Goal: Task Accomplishment & Management: Manage account settings

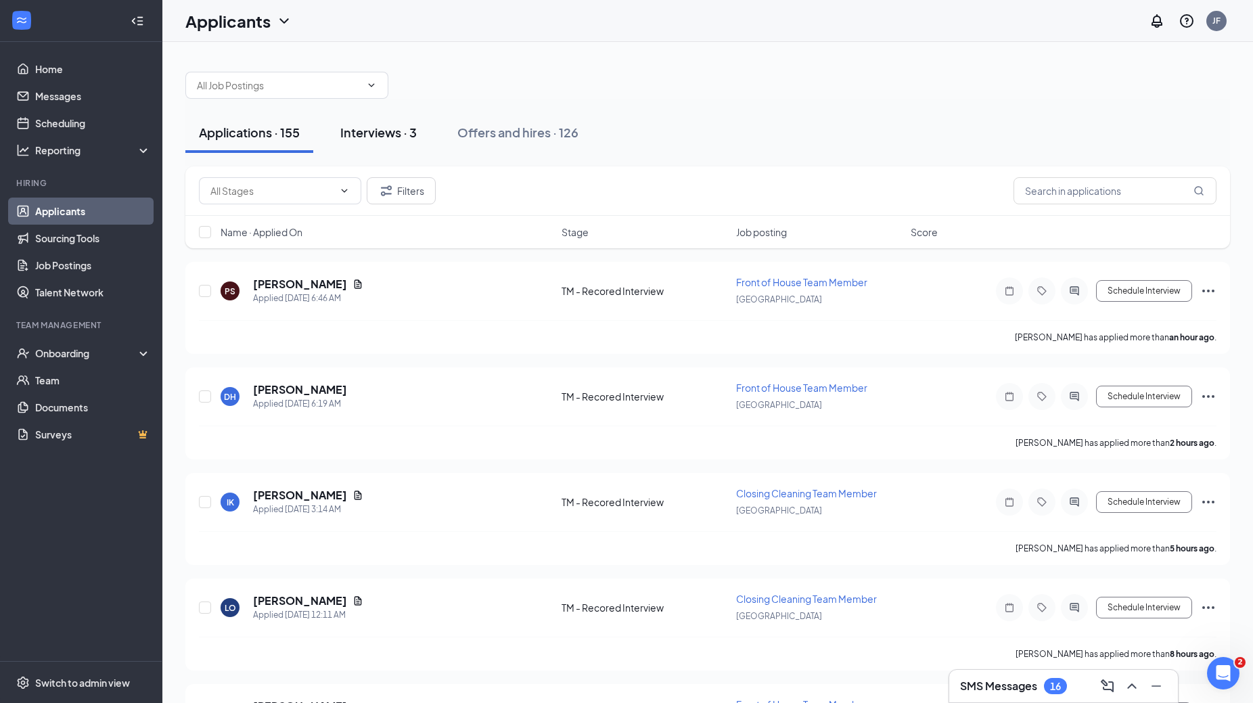
click at [368, 143] on button "Interviews · 3" at bounding box center [379, 132] width 104 height 41
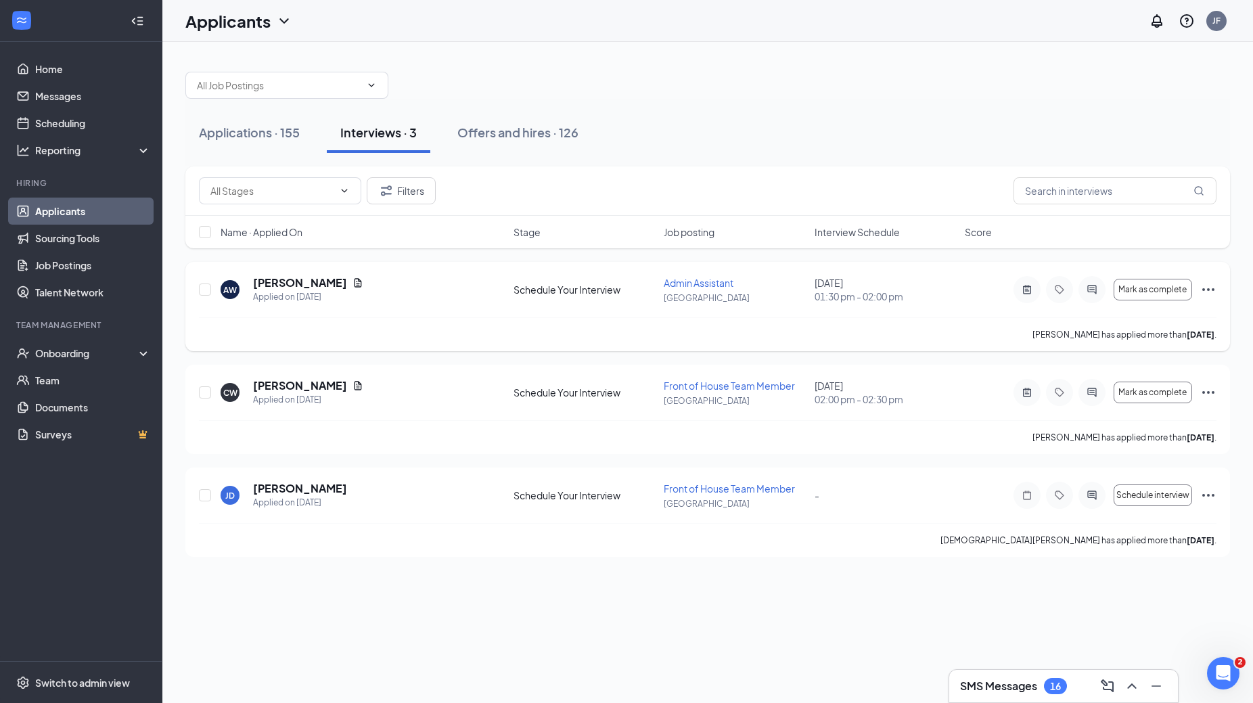
click at [642, 292] on icon "Ellipses" at bounding box center [1209, 290] width 16 height 16
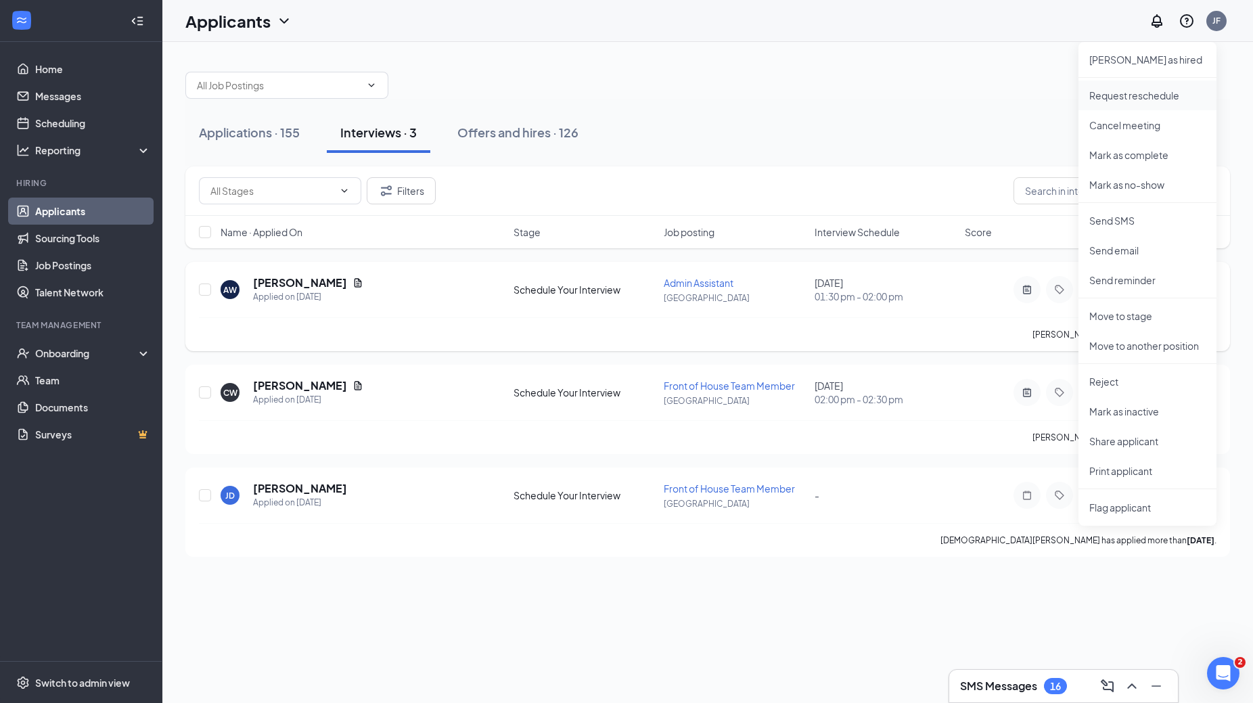
click at [642, 97] on p "Request reschedule" at bounding box center [1148, 96] width 116 height 14
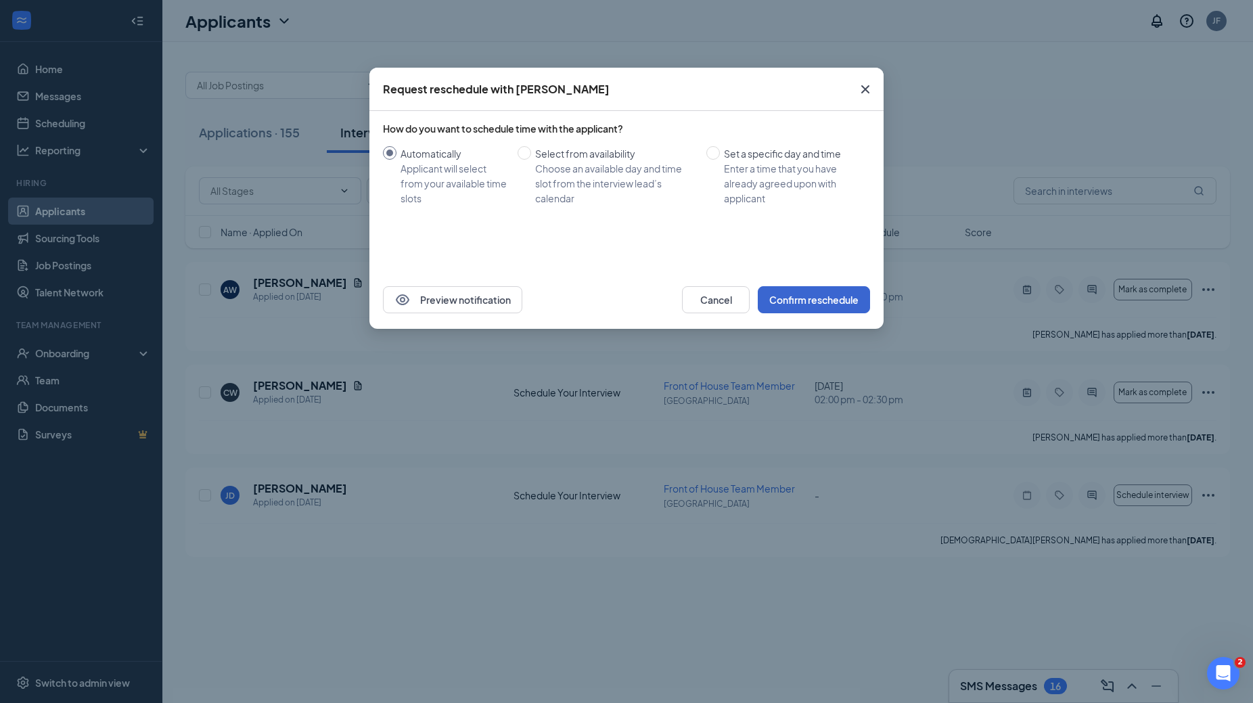
click at [642, 301] on button "Confirm reschedule" at bounding box center [814, 299] width 112 height 27
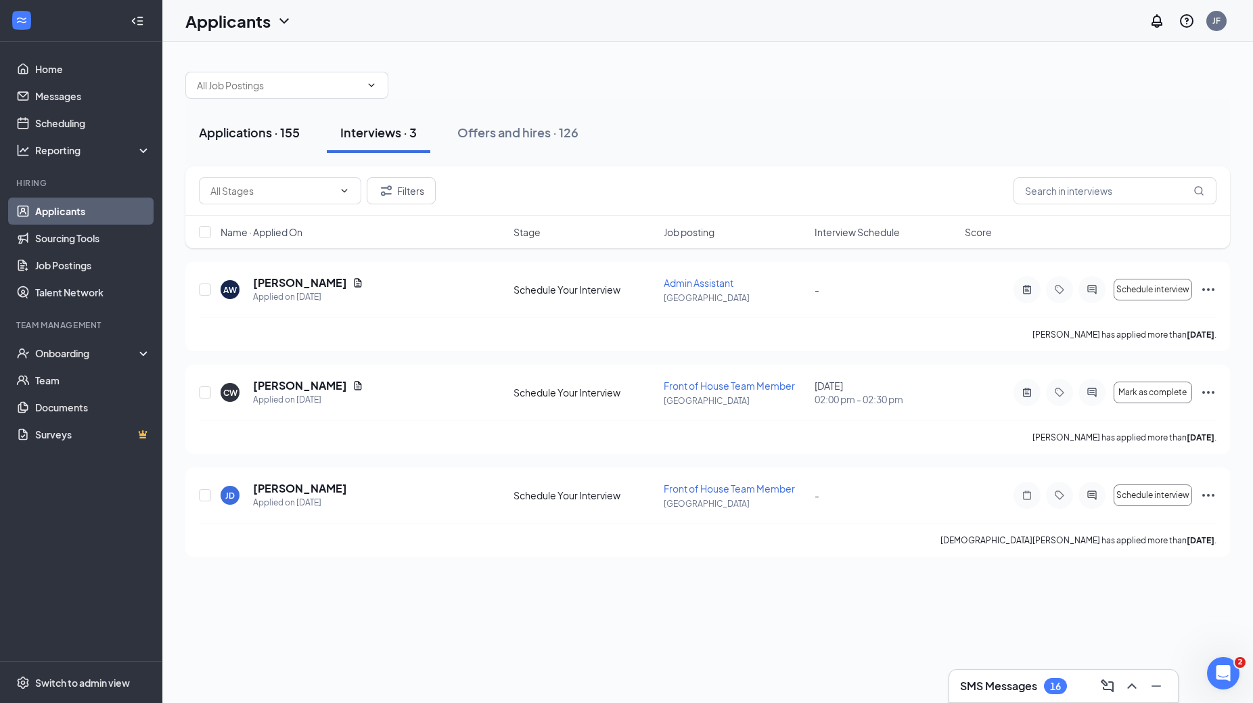
click at [265, 135] on div "Applications · 155" at bounding box center [249, 132] width 101 height 17
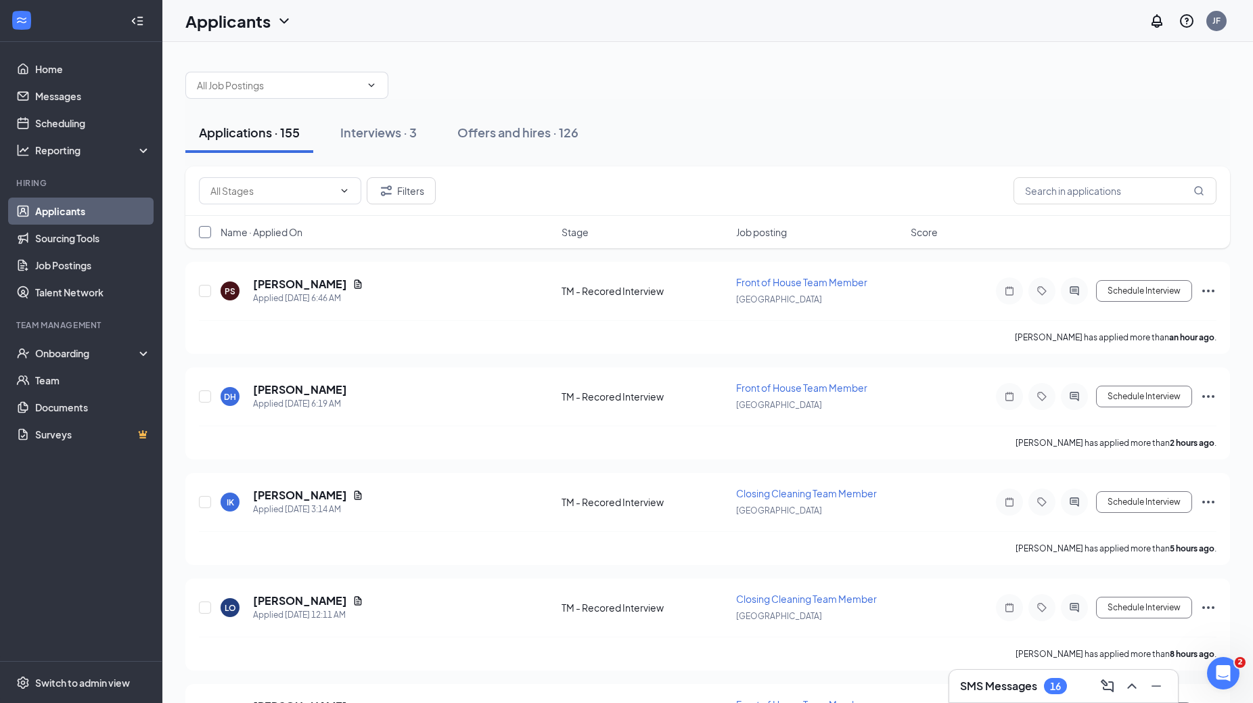
click at [206, 235] on input "checkbox" at bounding box center [205, 232] width 12 height 12
checkbox input "true"
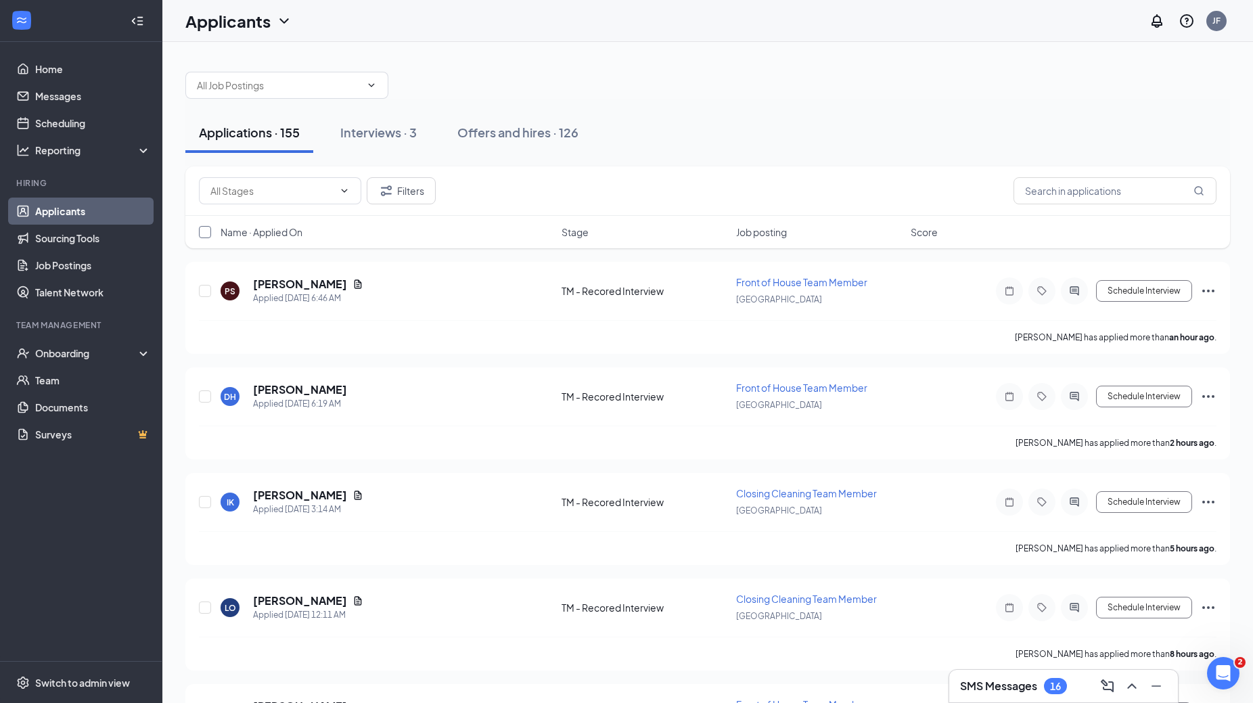
checkbox input "true"
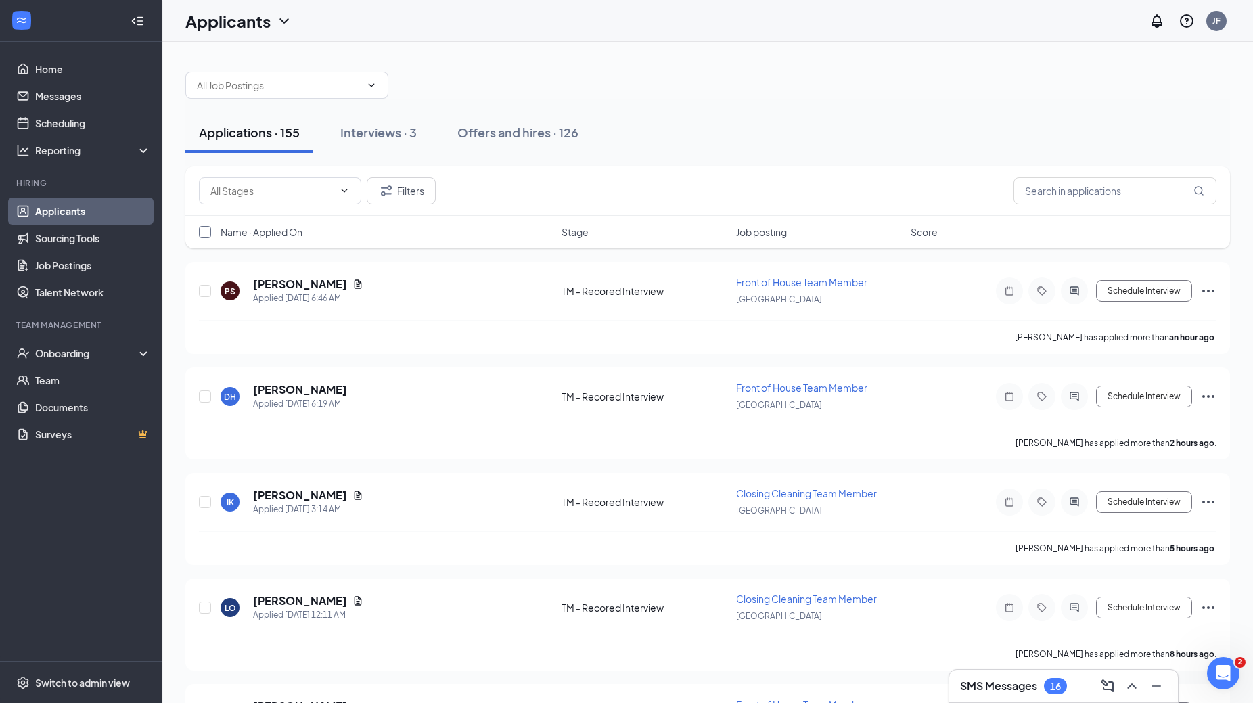
checkbox input "true"
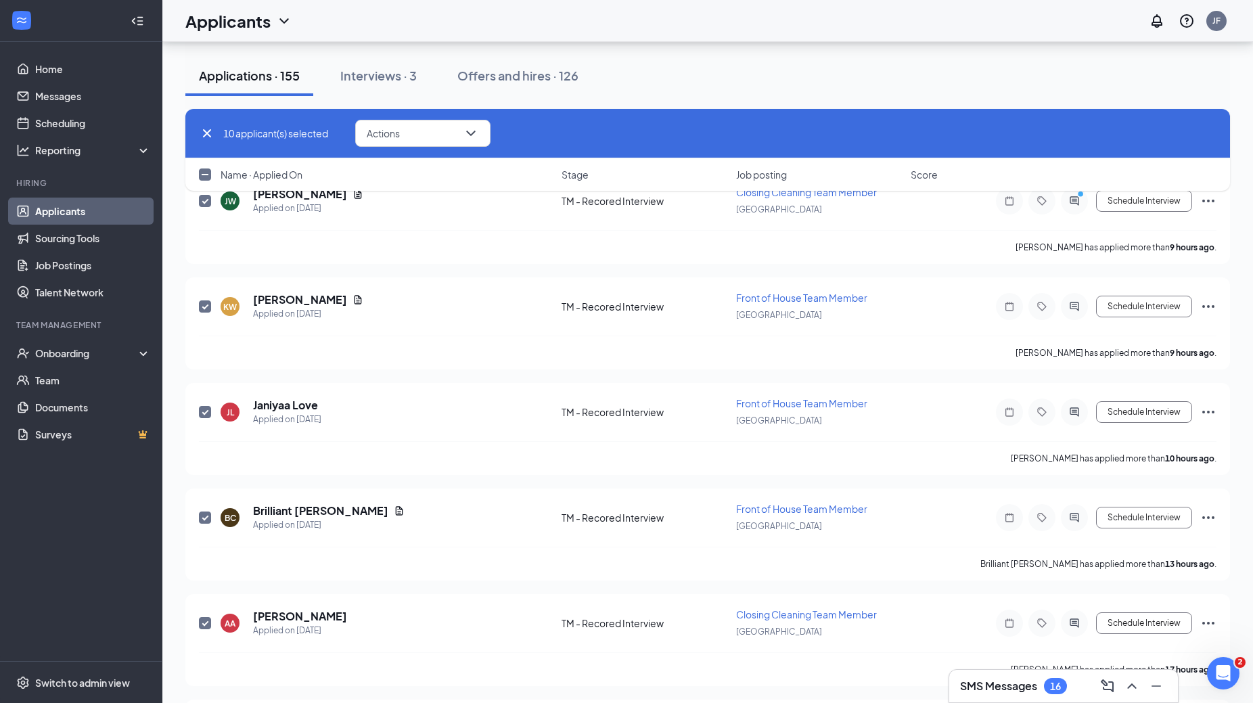
scroll to position [617, 0]
click at [209, 173] on input "checkbox" at bounding box center [205, 175] width 12 height 12
checkbox input "true"
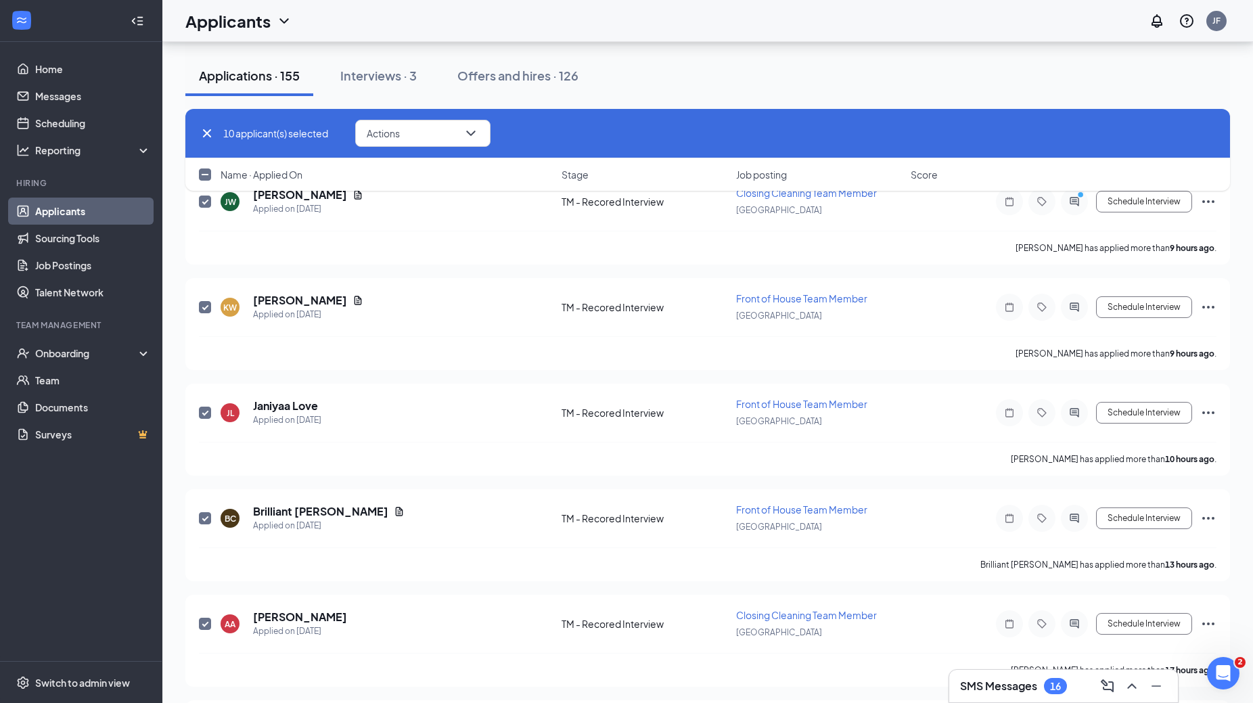
checkbox input "true"
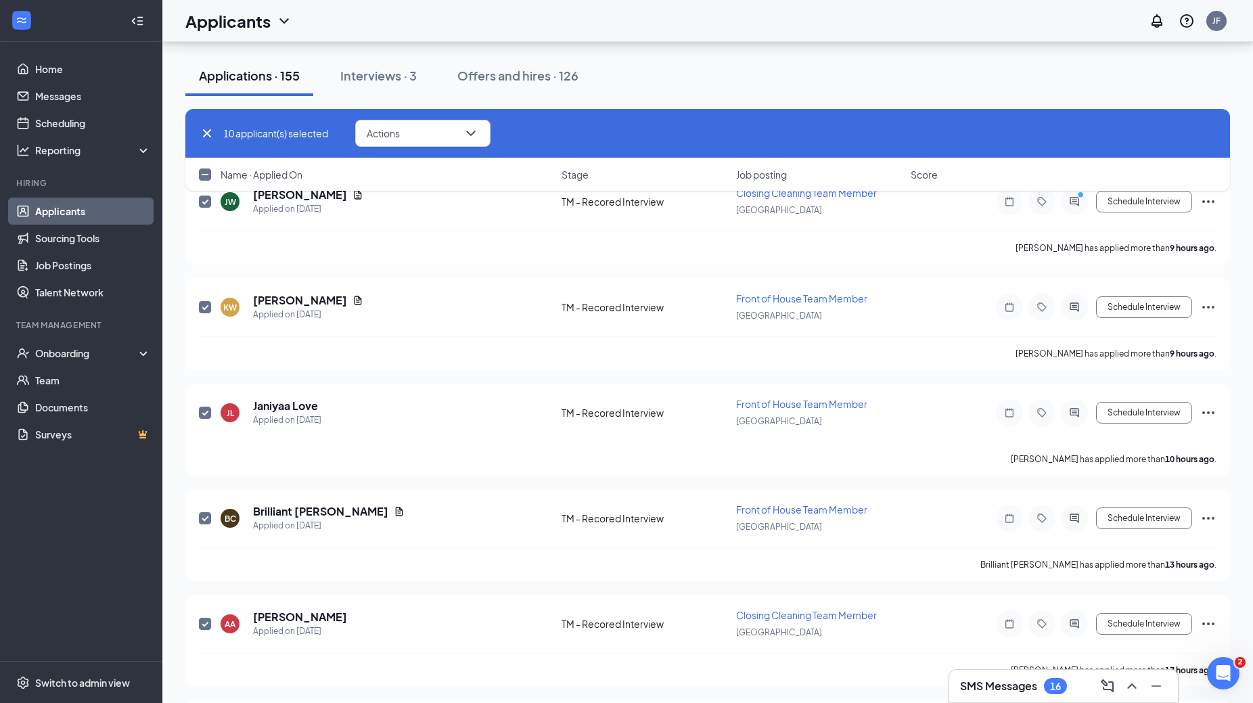
checkbox input "true"
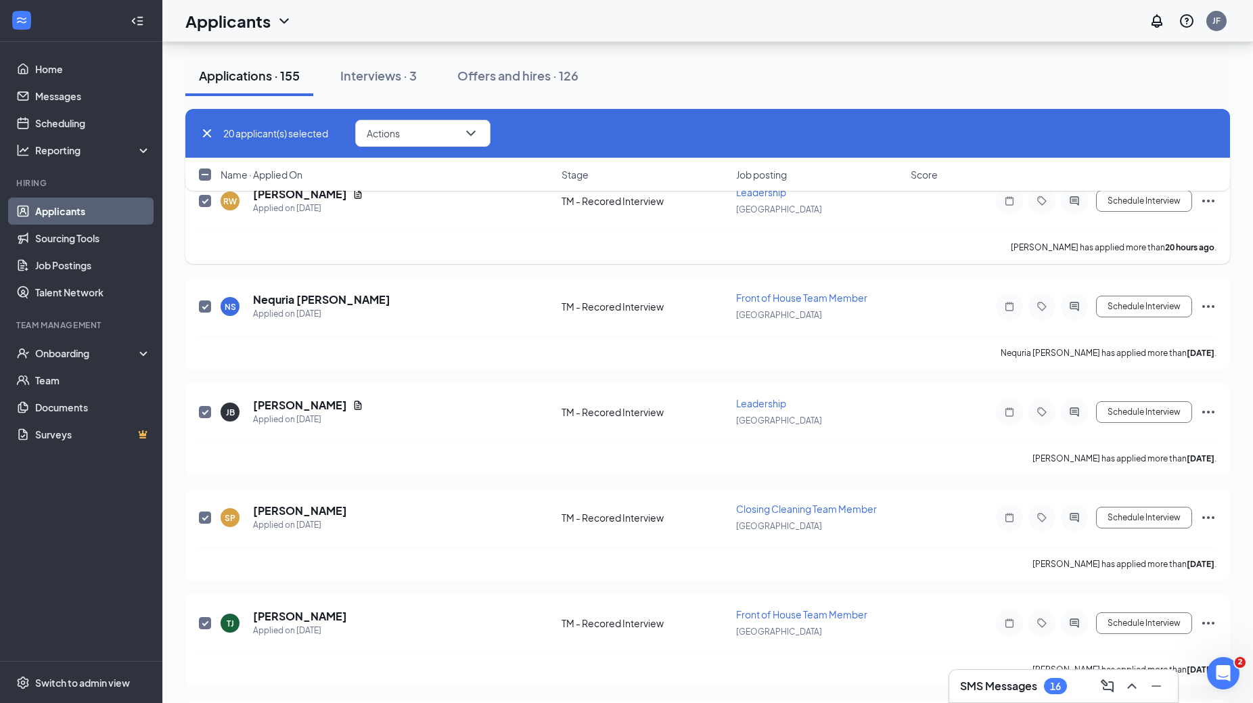
scroll to position [1673, 0]
click at [206, 175] on input "checkbox" at bounding box center [205, 175] width 12 height 12
checkbox input "true"
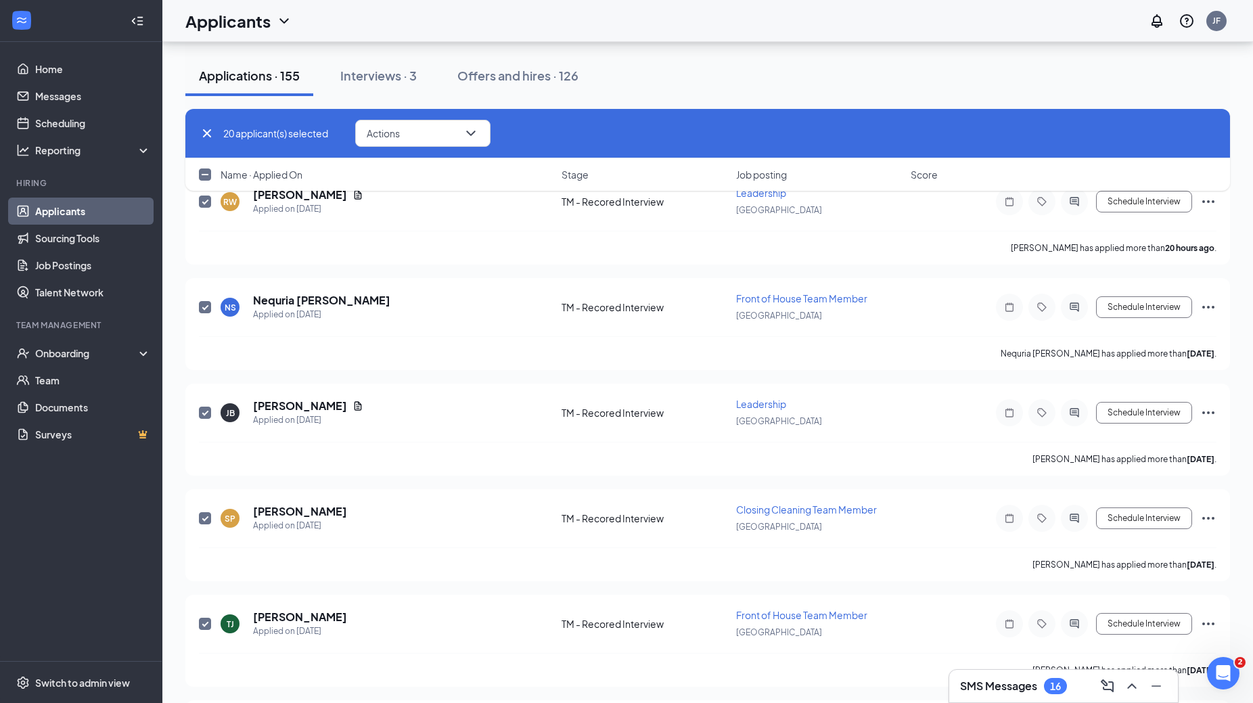
checkbox input "true"
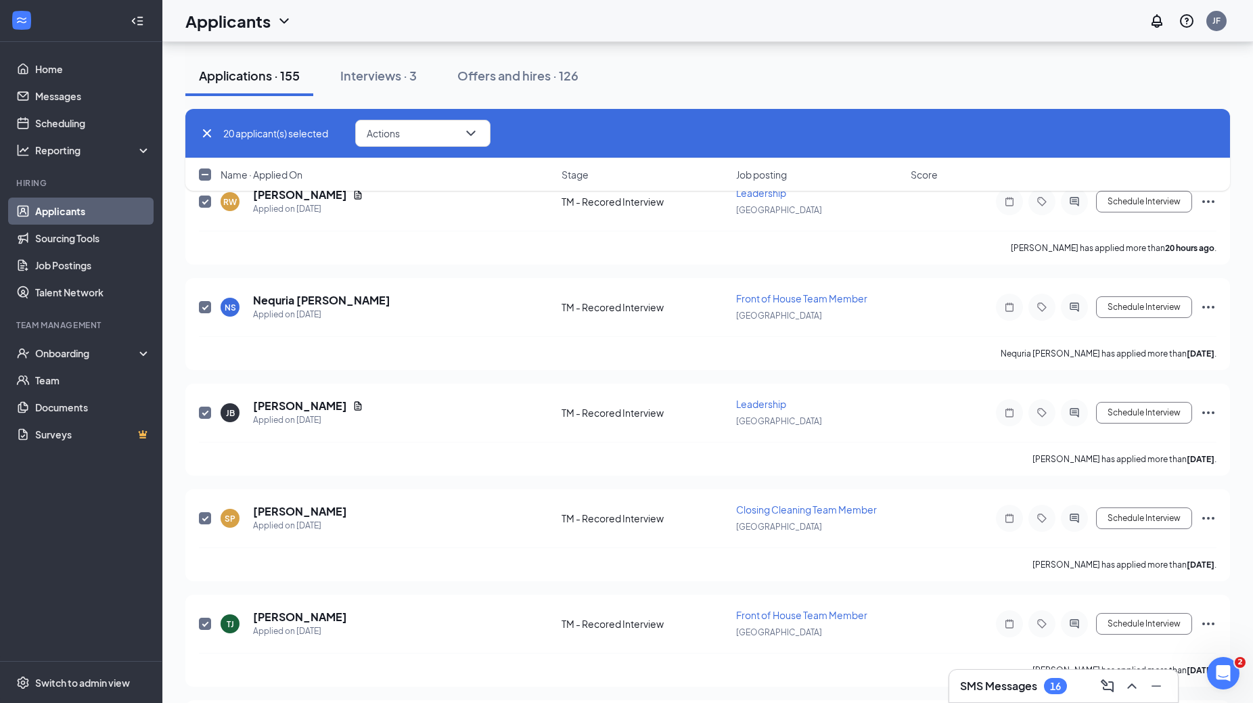
checkbox input "true"
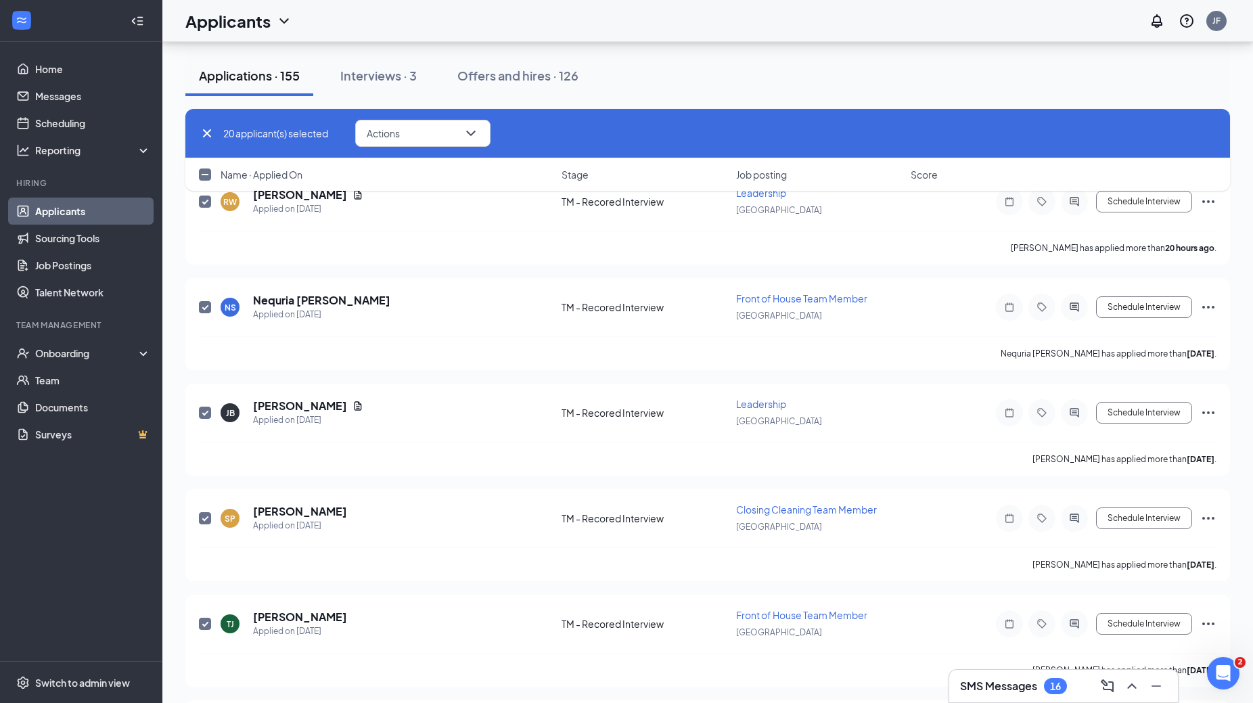
checkbox input "true"
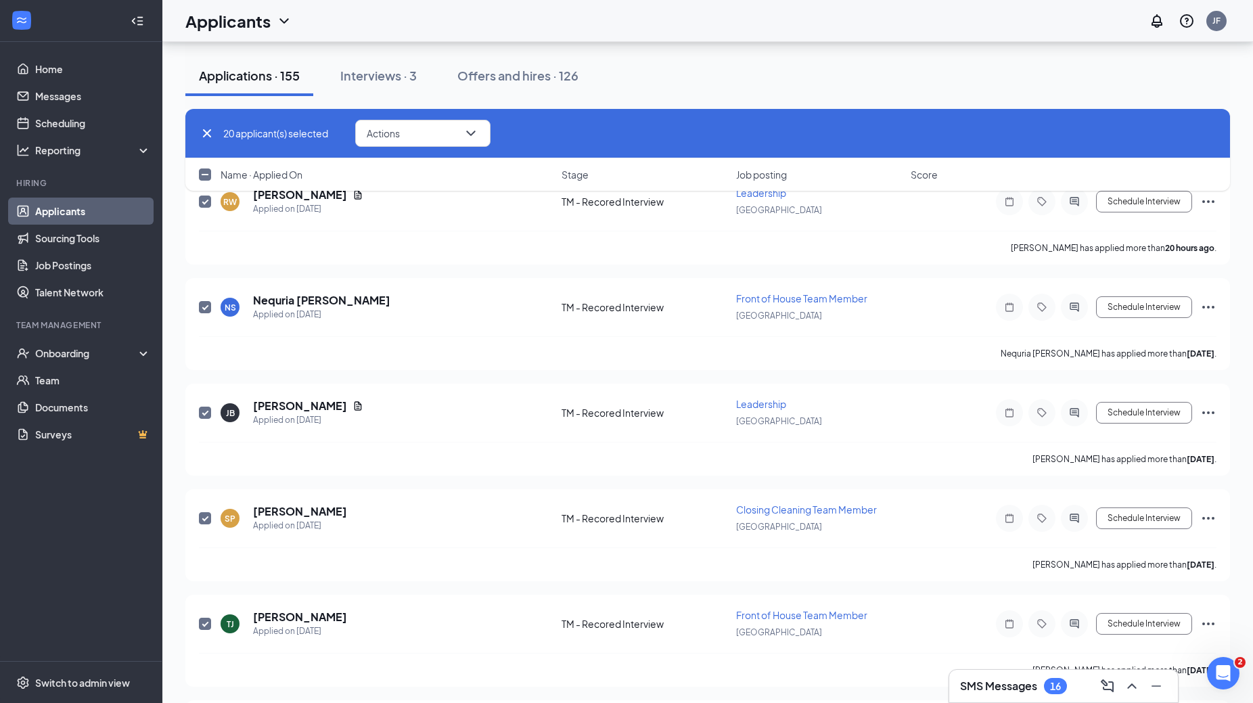
checkbox input "true"
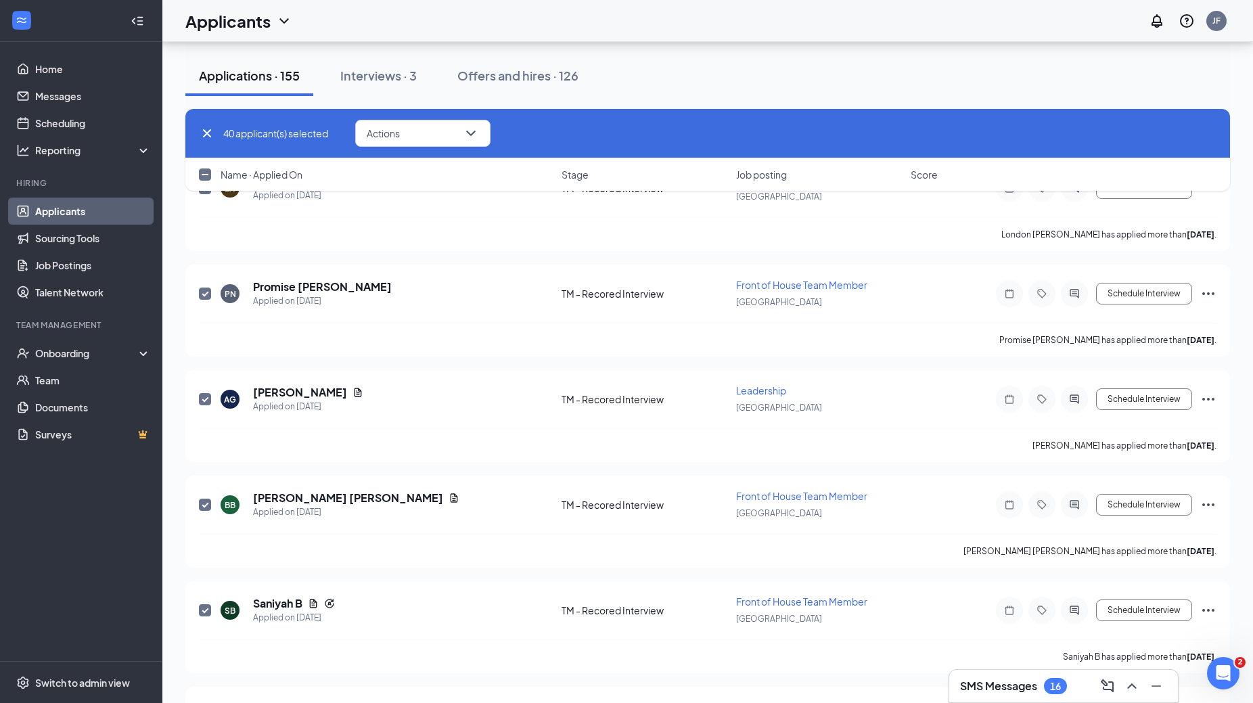
scroll to position [2775, 0]
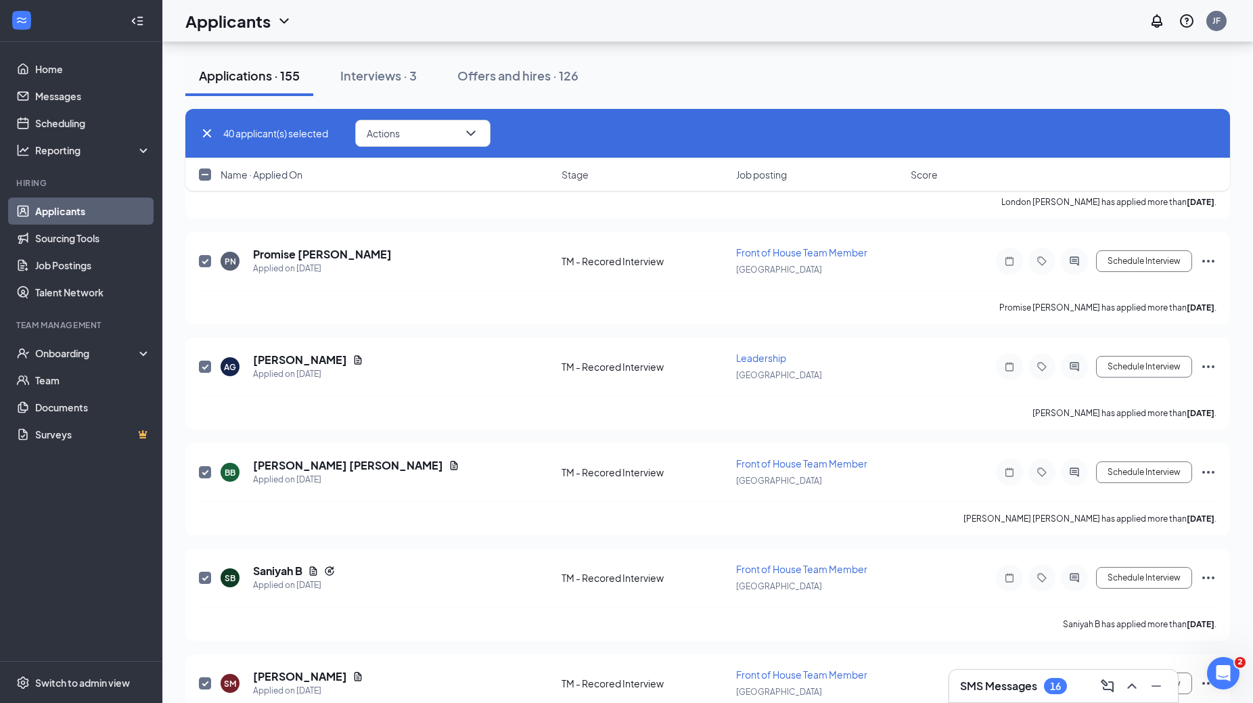
click at [206, 179] on input "checkbox" at bounding box center [205, 175] width 12 height 12
checkbox input "true"
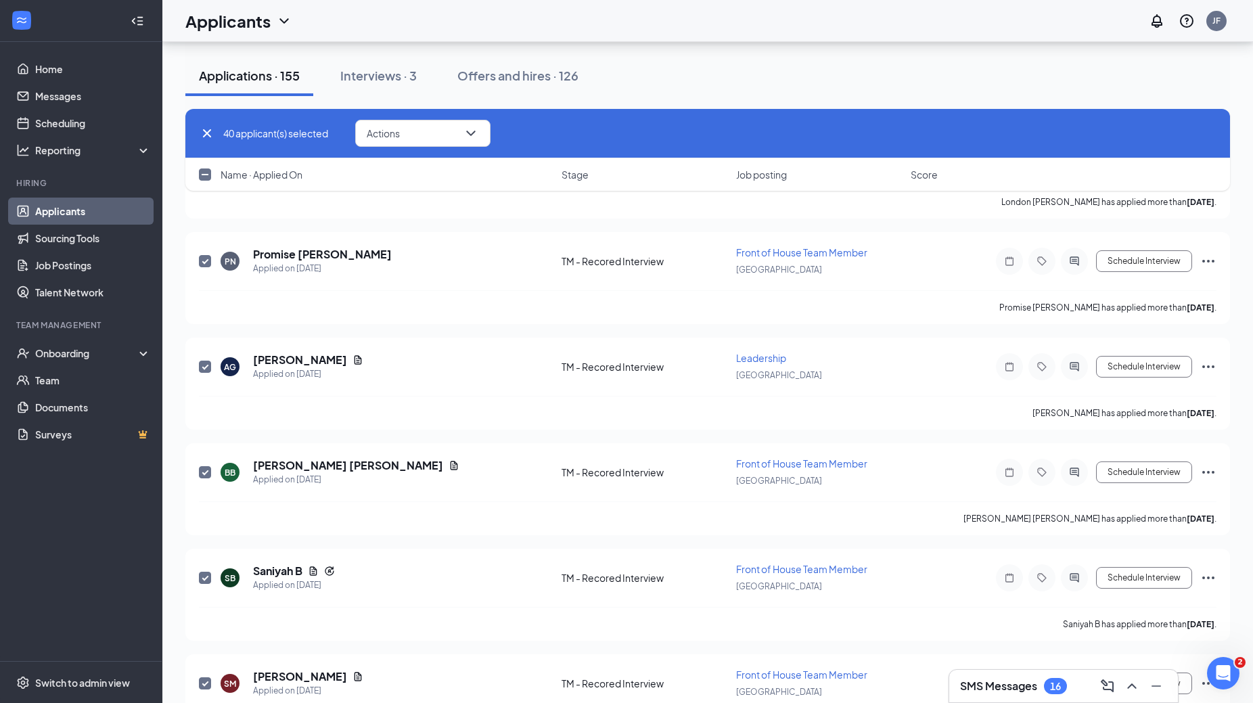
checkbox input "true"
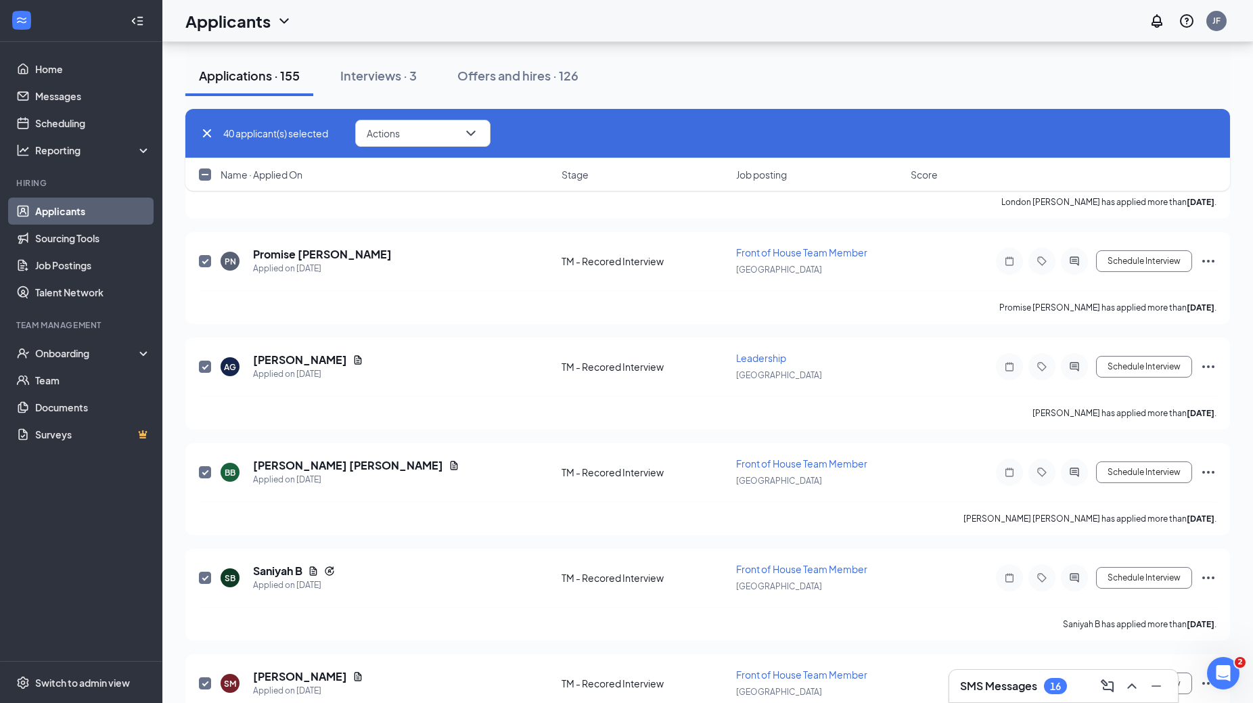
checkbox input "true"
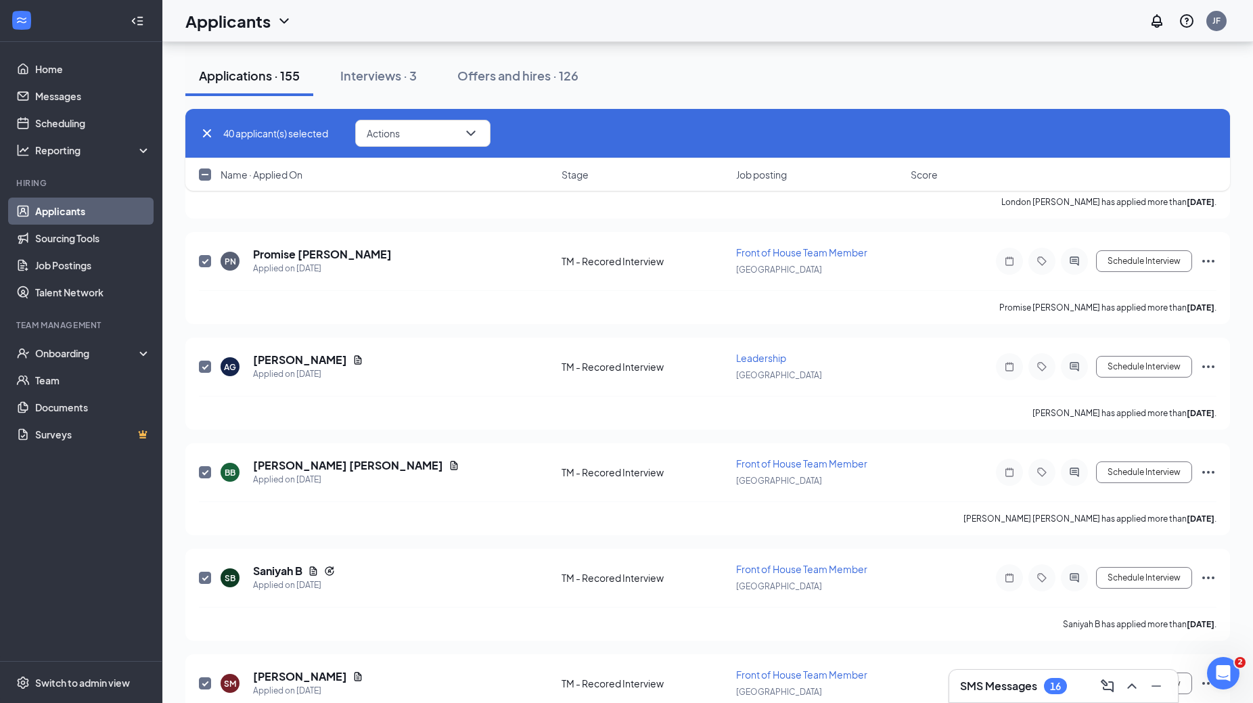
checkbox input "true"
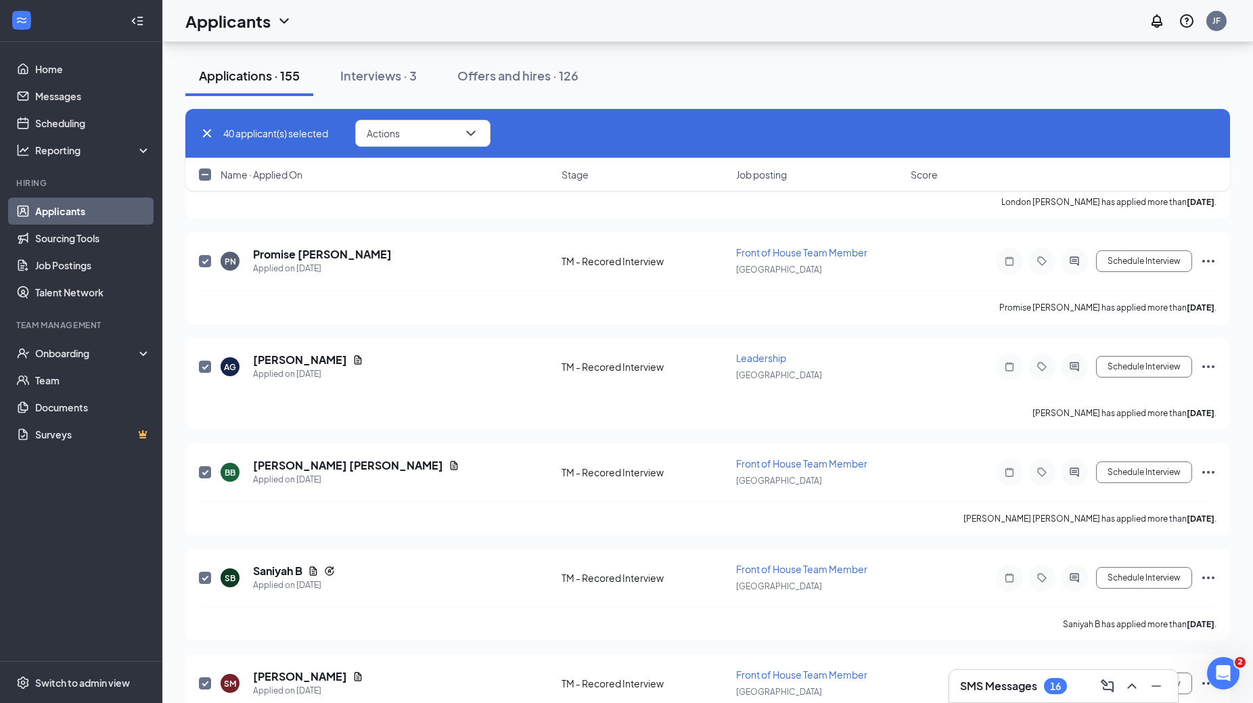
checkbox input "true"
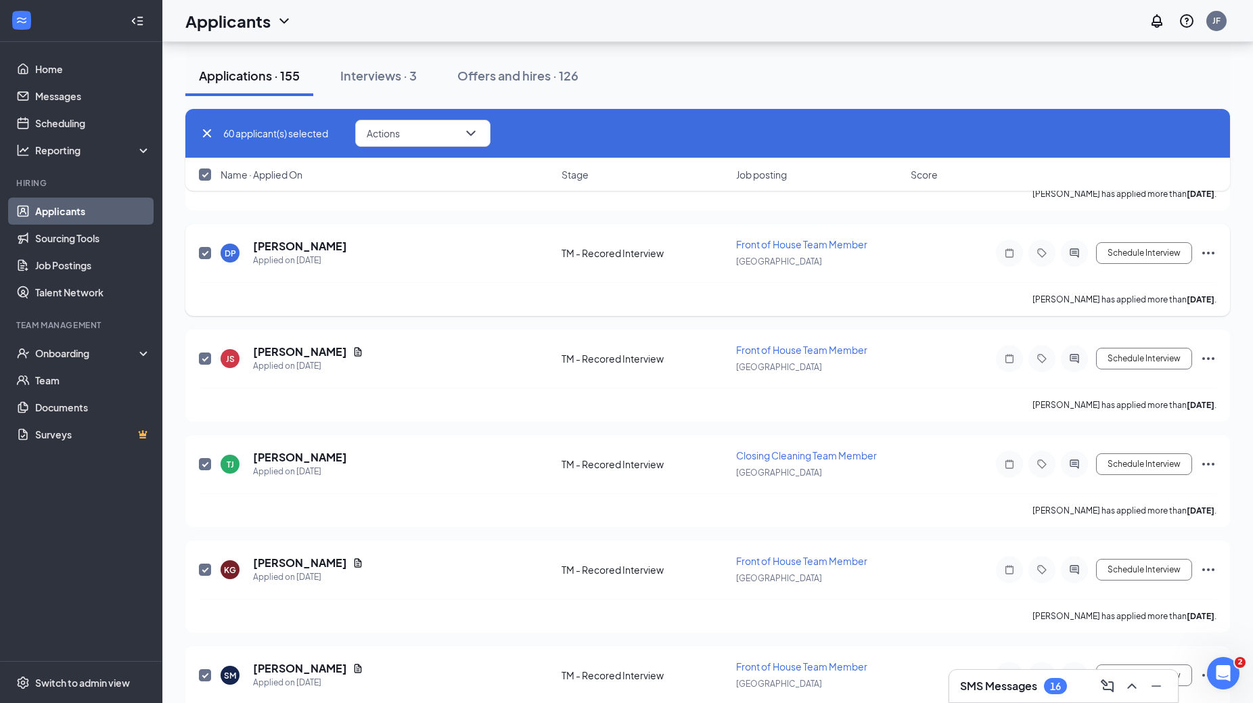
scroll to position [3959, 0]
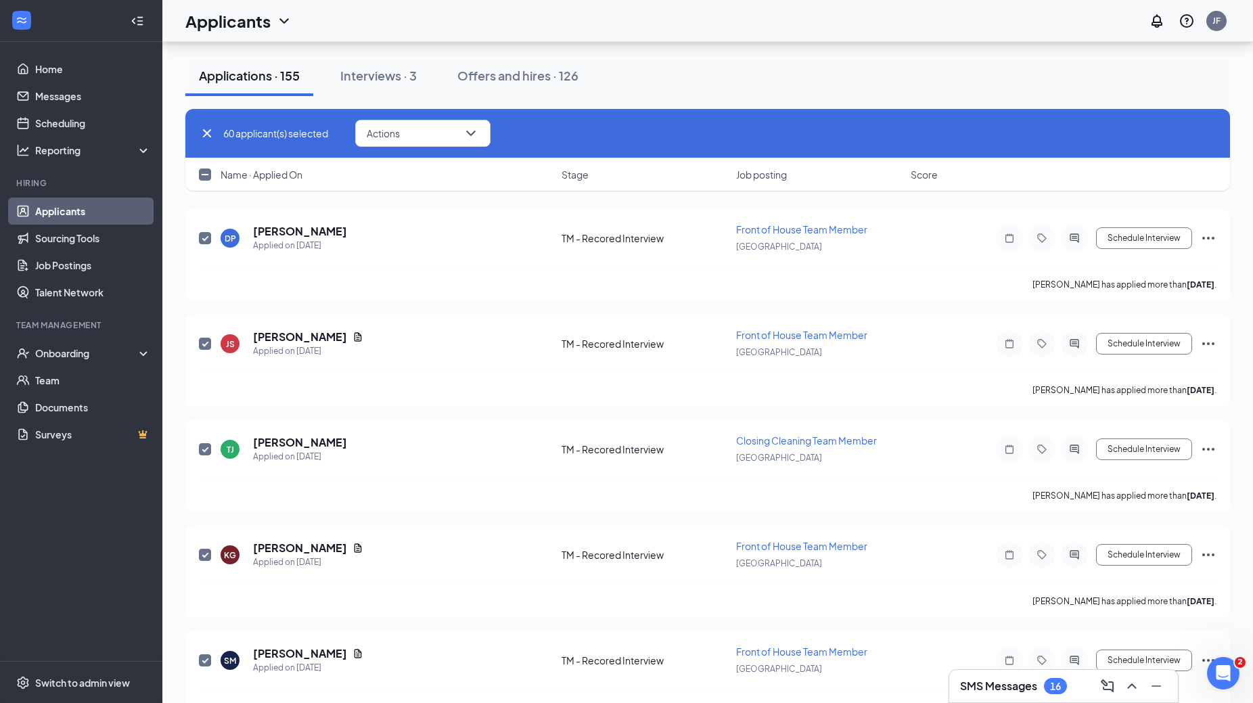
click at [206, 179] on input "checkbox" at bounding box center [205, 175] width 12 height 12
checkbox input "true"
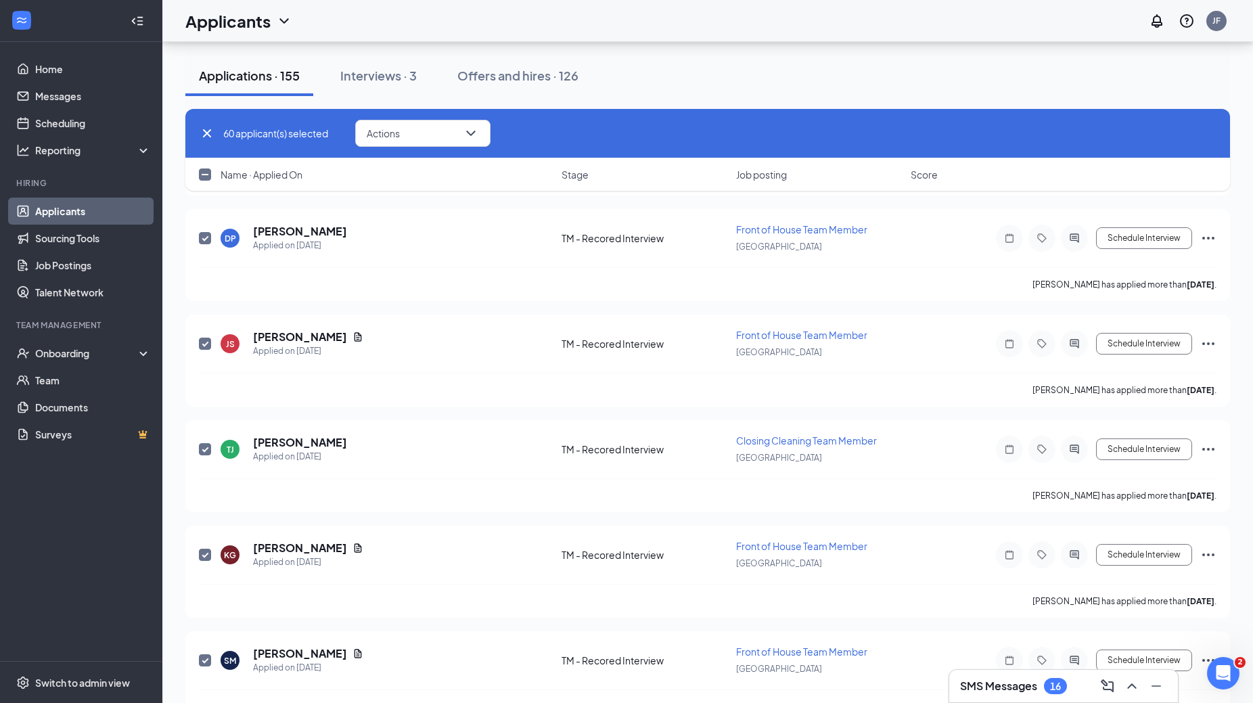
checkbox input "true"
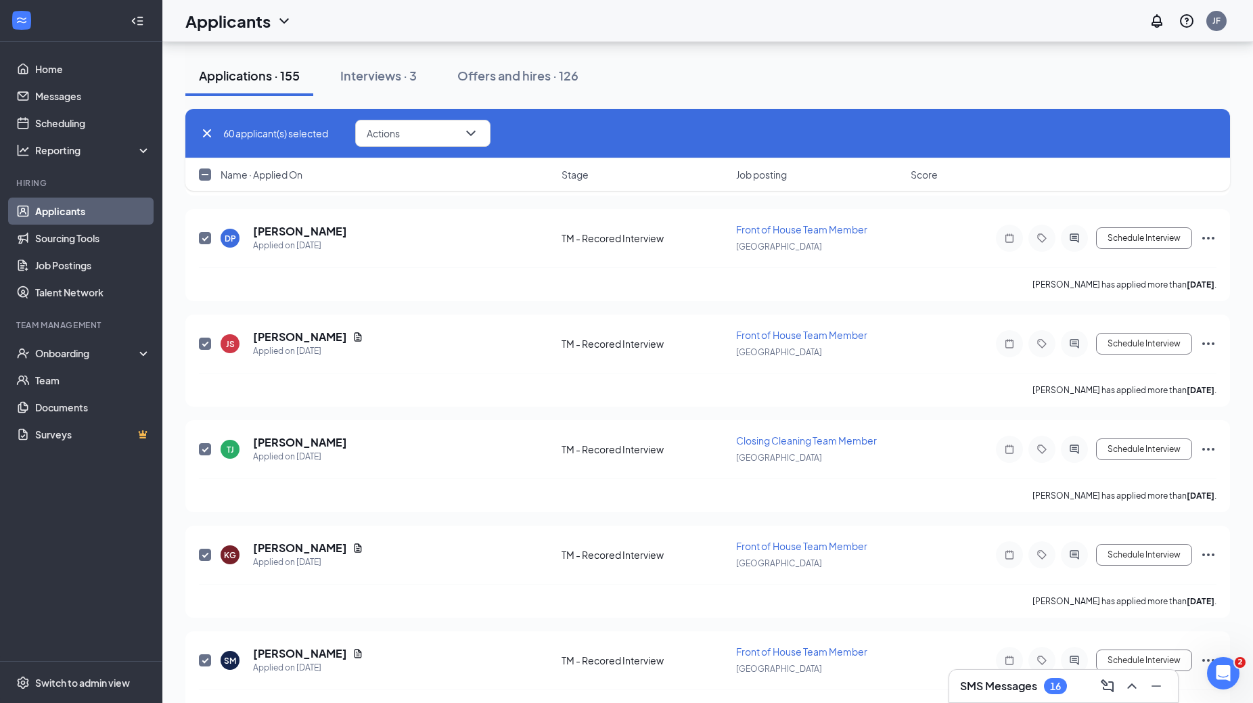
checkbox input "true"
click at [469, 133] on icon "ChevronDown" at bounding box center [471, 133] width 16 height 16
click at [268, 190] on div "Name · Applied On Stage Job posting Score" at bounding box center [707, 174] width 1045 height 32
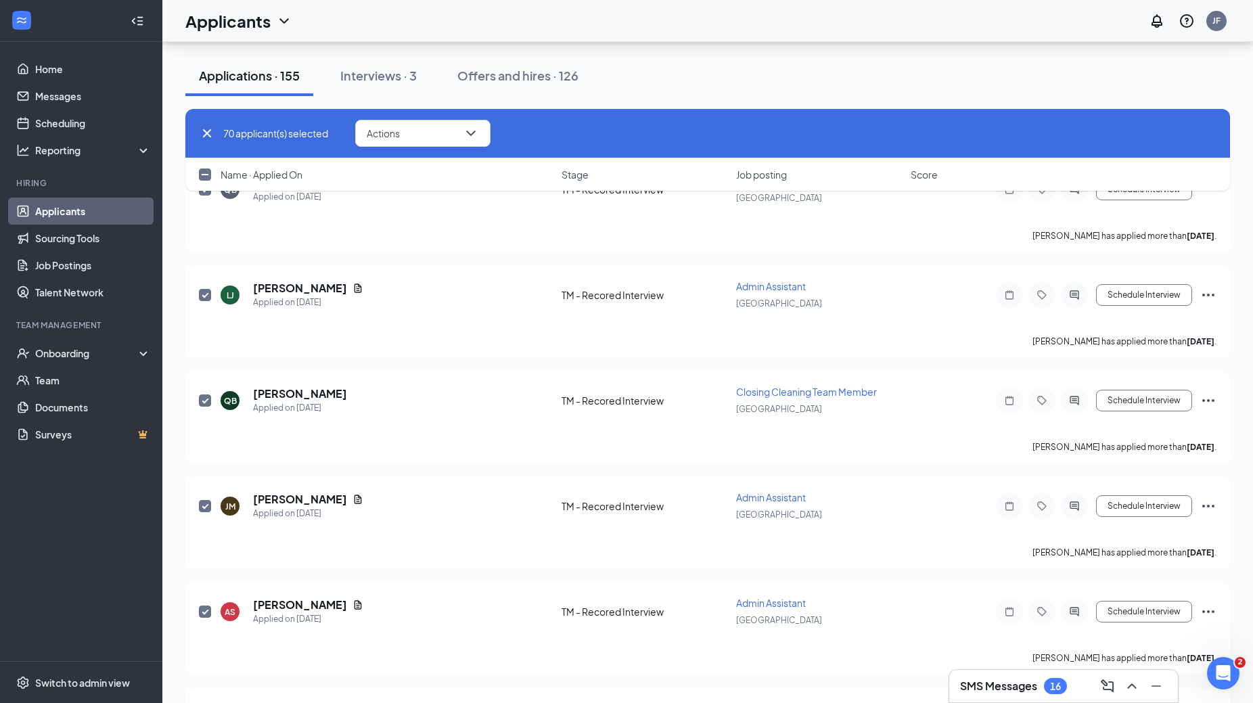
scroll to position [6272, 0]
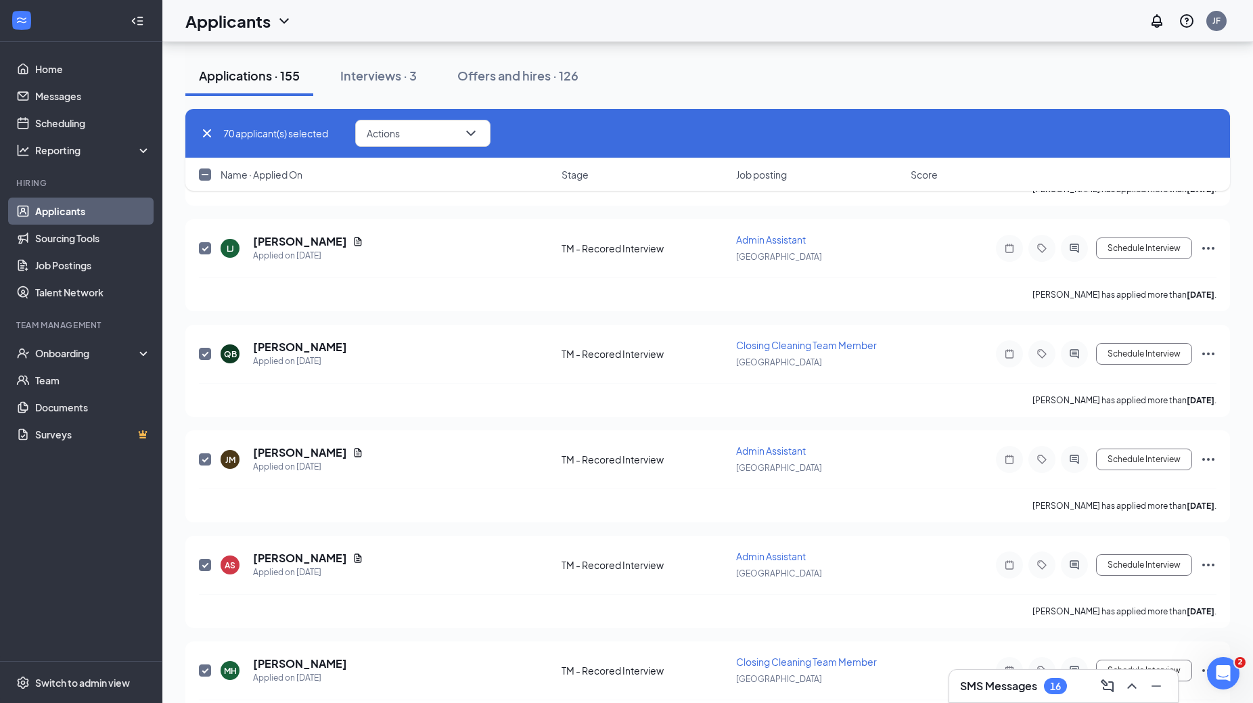
click at [208, 173] on input "checkbox" at bounding box center [205, 175] width 12 height 12
checkbox input "true"
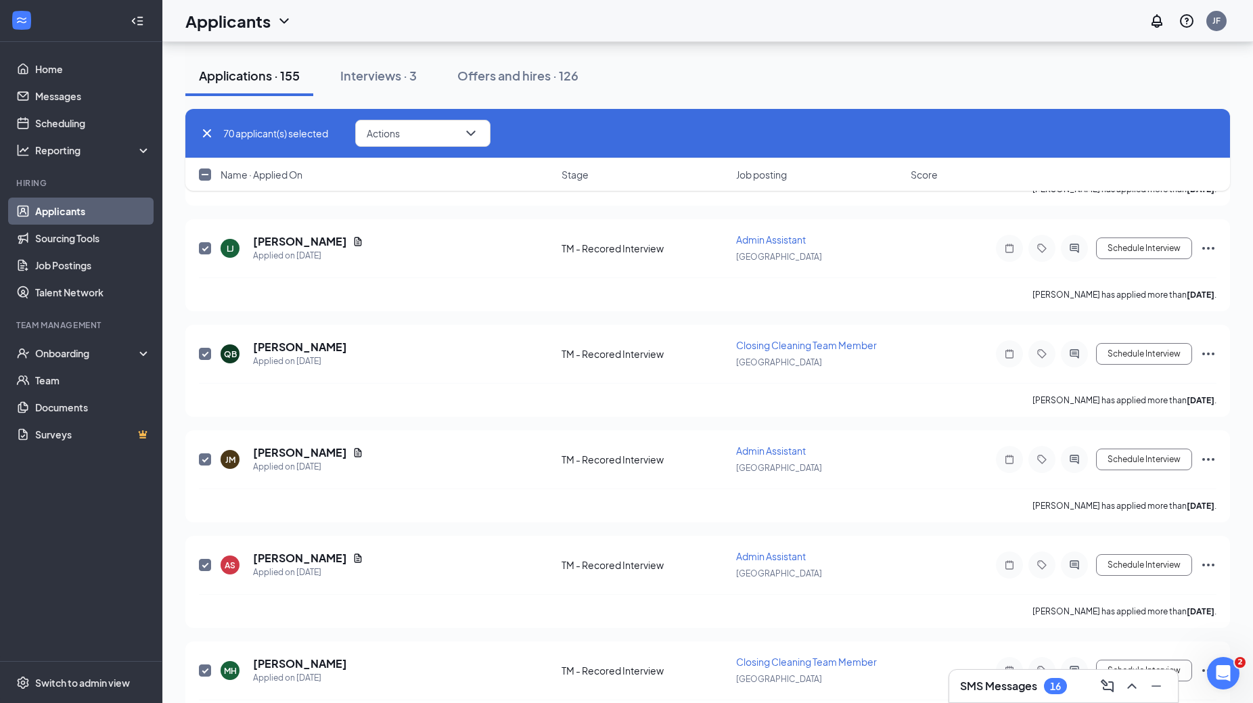
checkbox input "true"
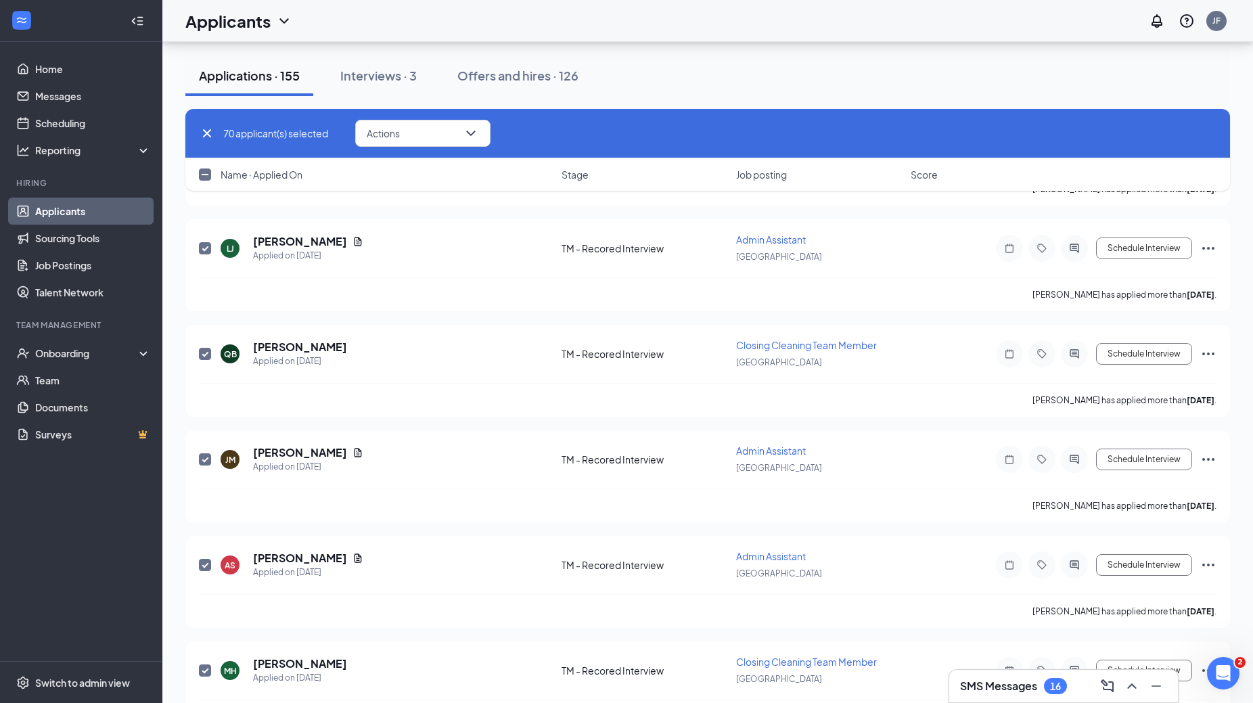
checkbox input "true"
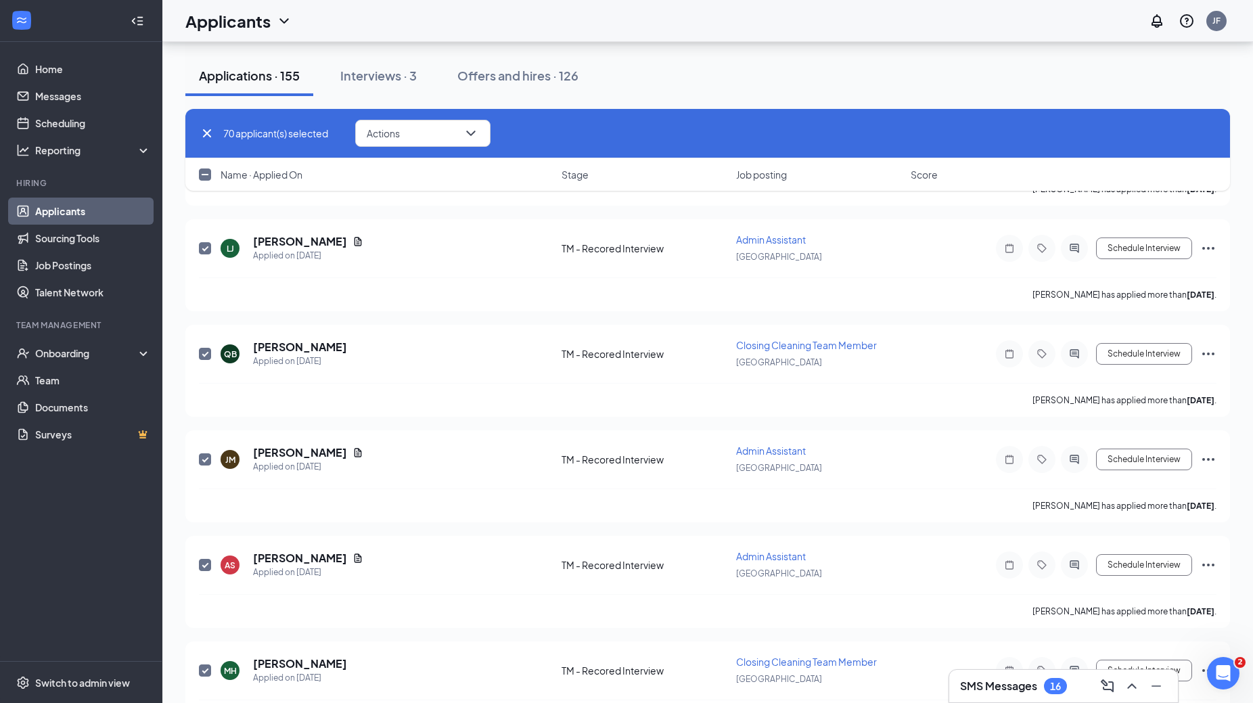
checkbox input "true"
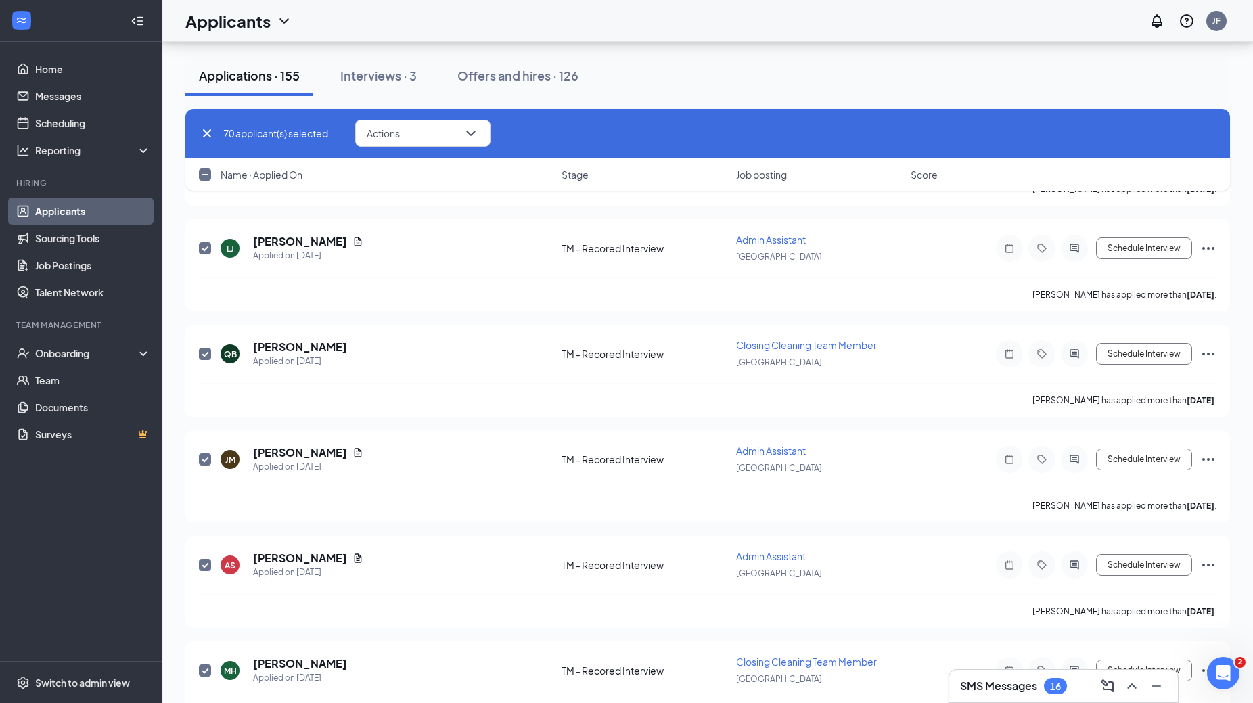
checkbox input "true"
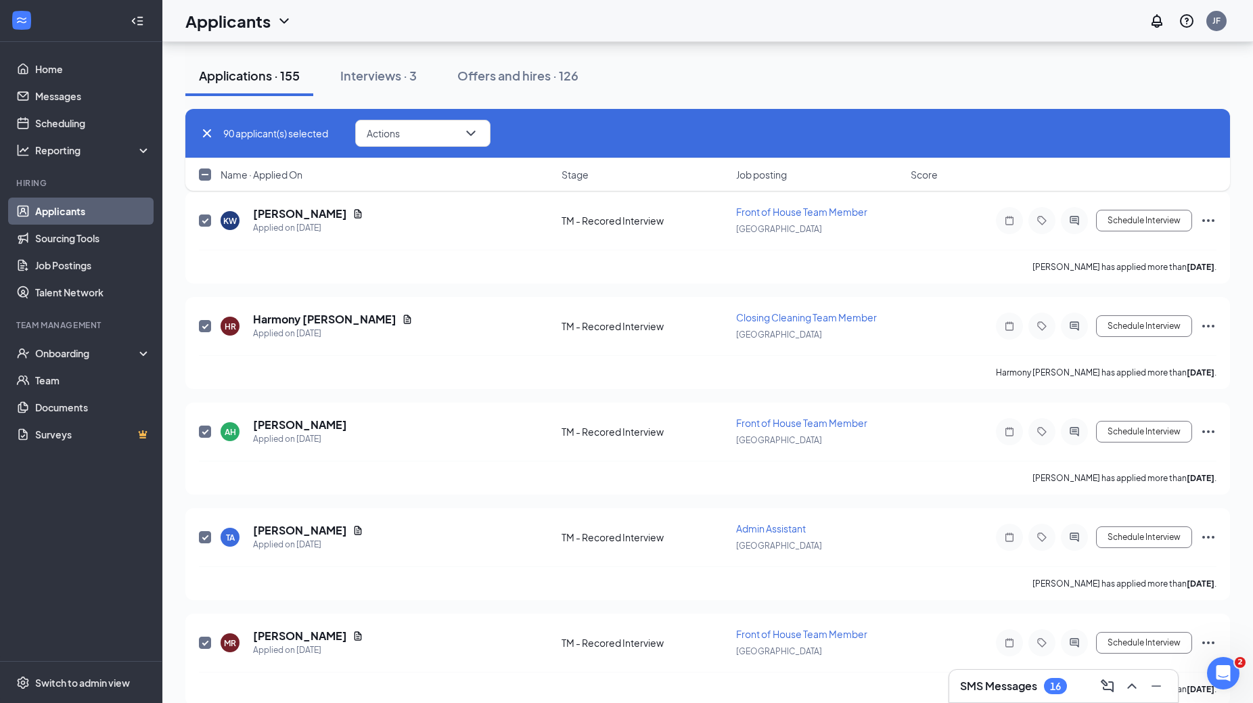
scroll to position [8835, 0]
click at [206, 174] on input "checkbox" at bounding box center [205, 175] width 12 height 12
checkbox input "true"
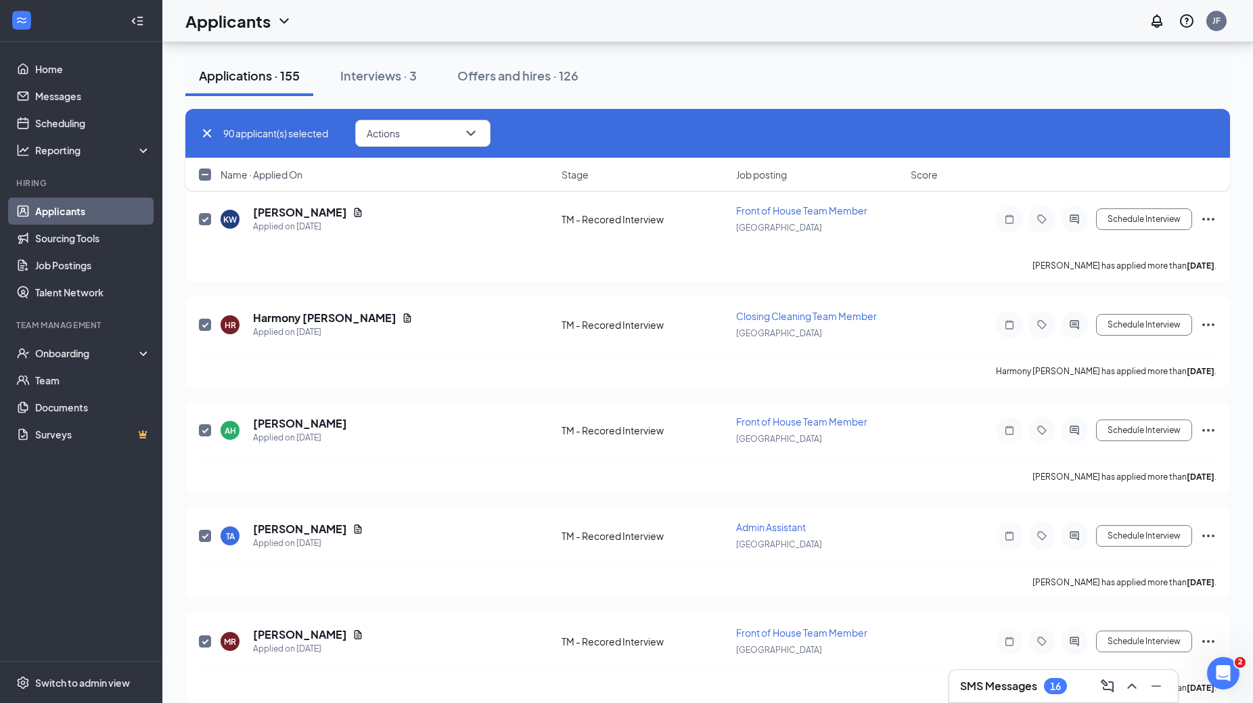
checkbox input "true"
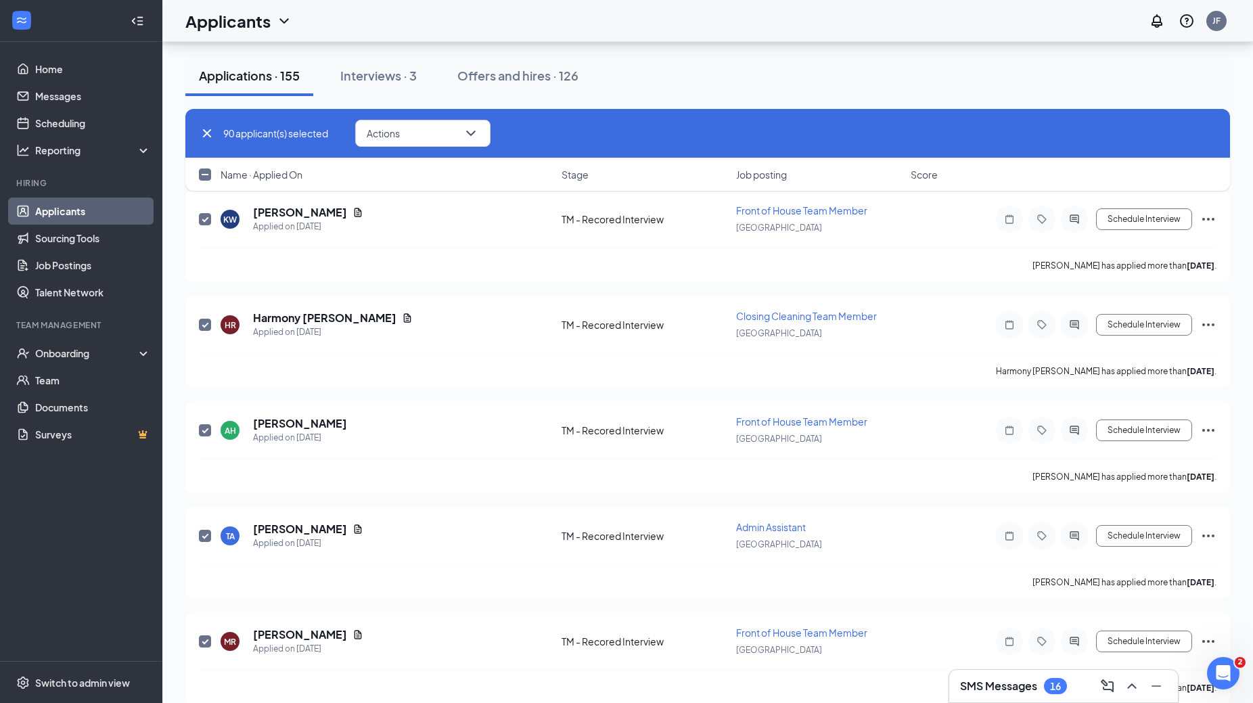
checkbox input "true"
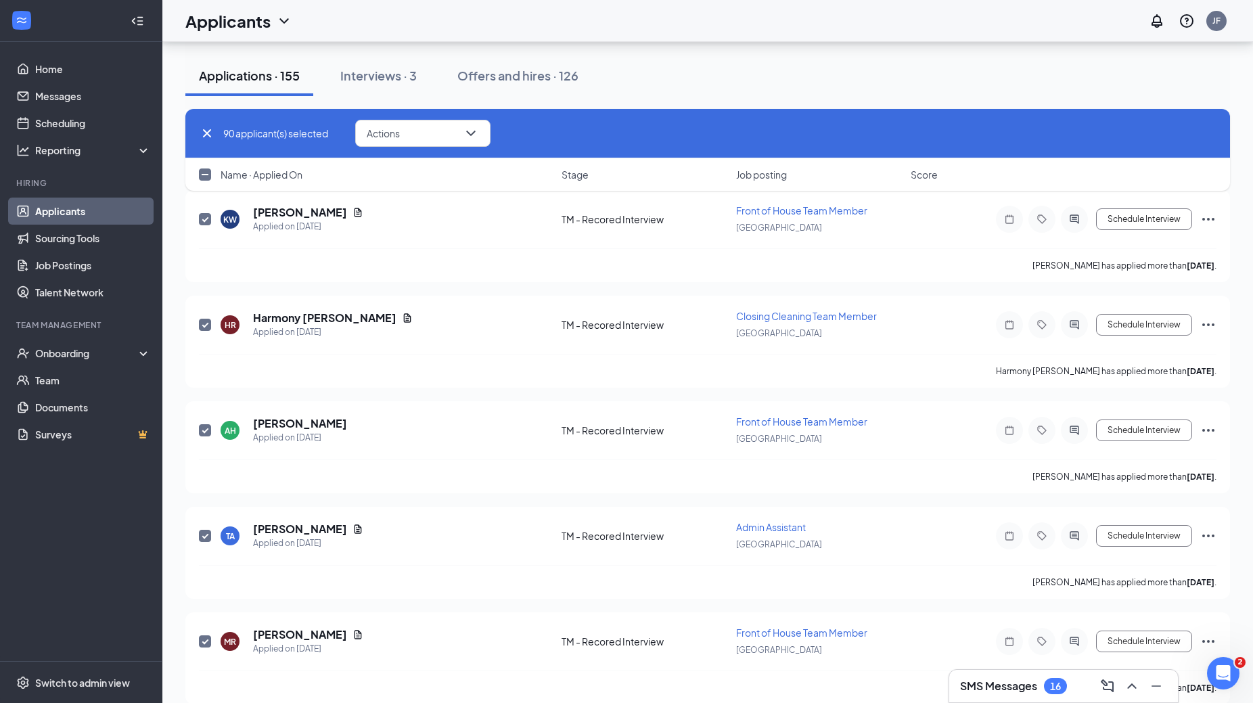
checkbox input "true"
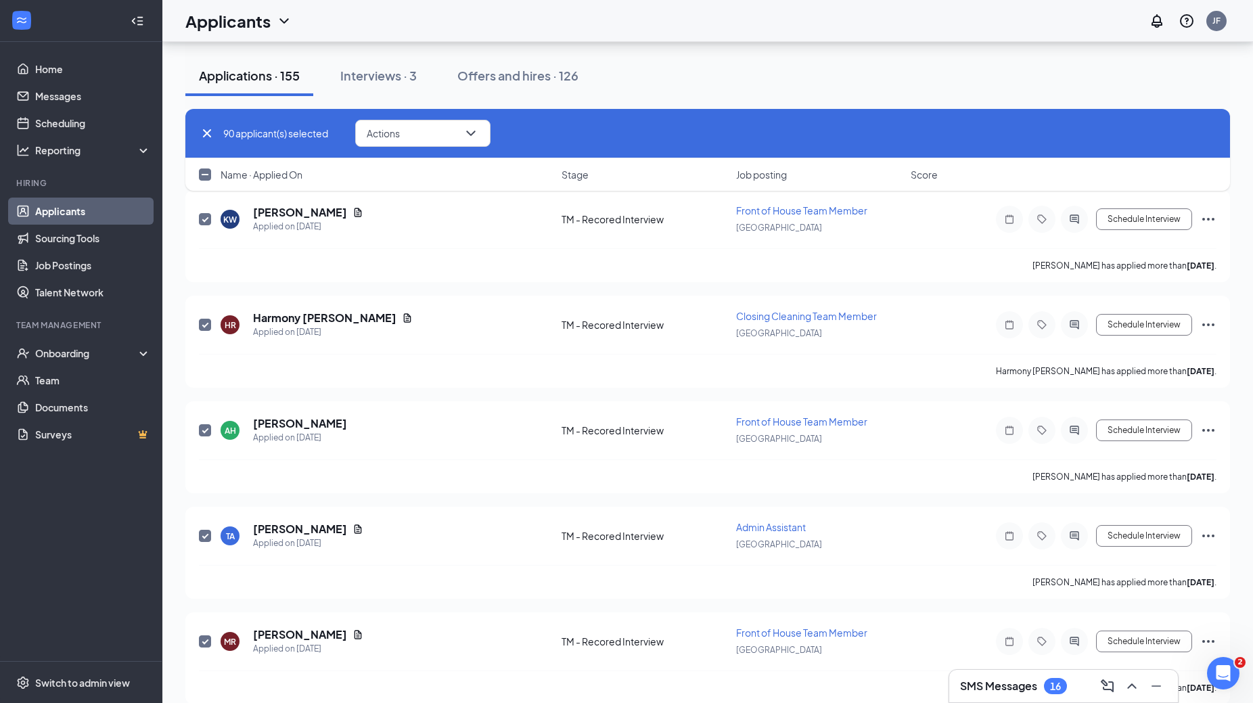
checkbox input "true"
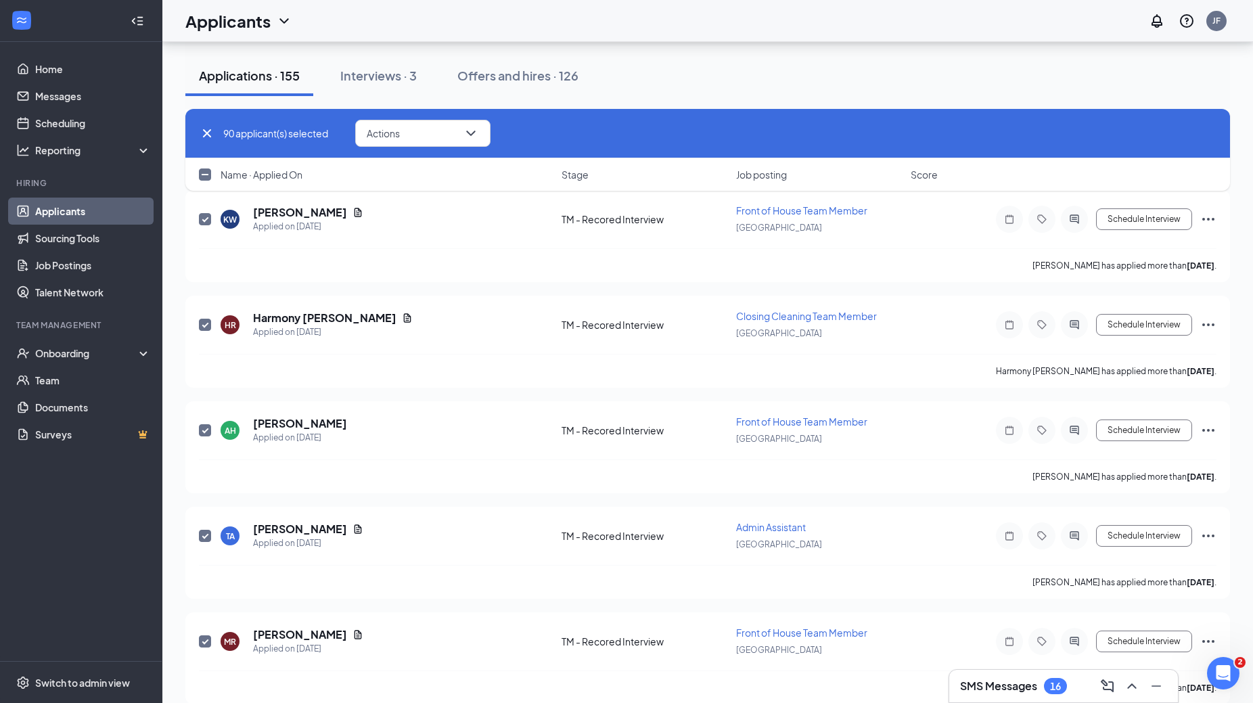
checkbox input "true"
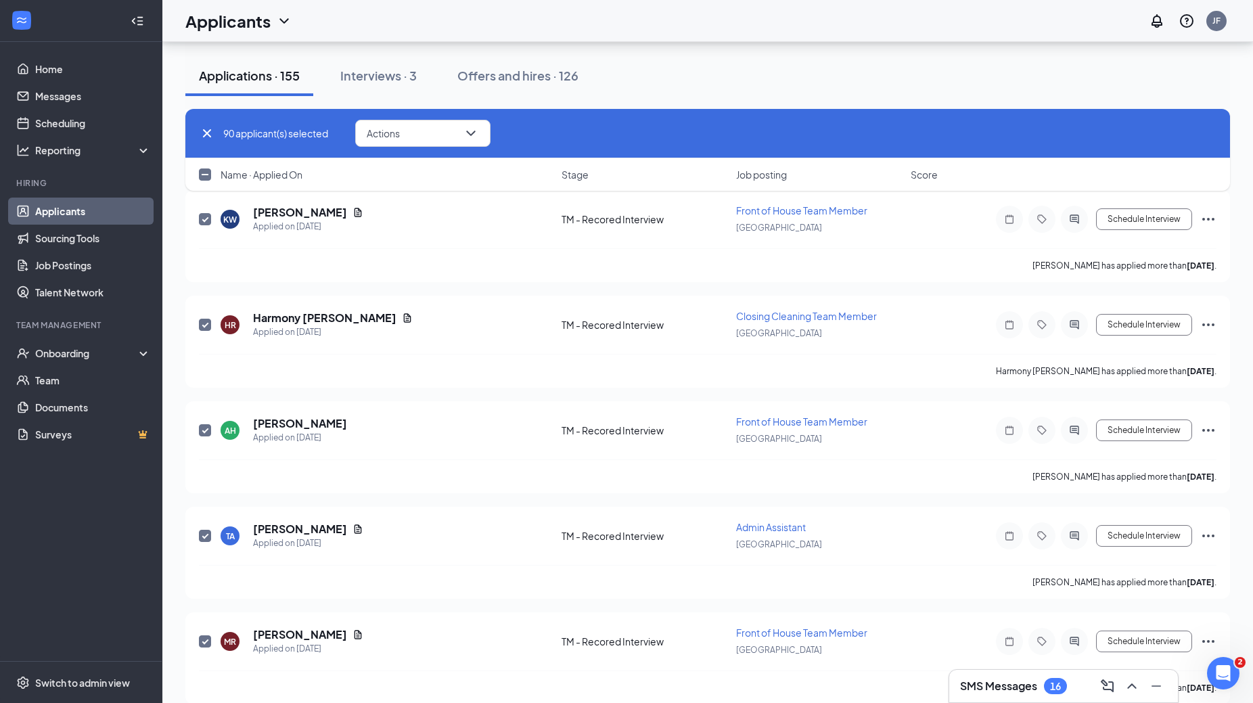
checkbox input "true"
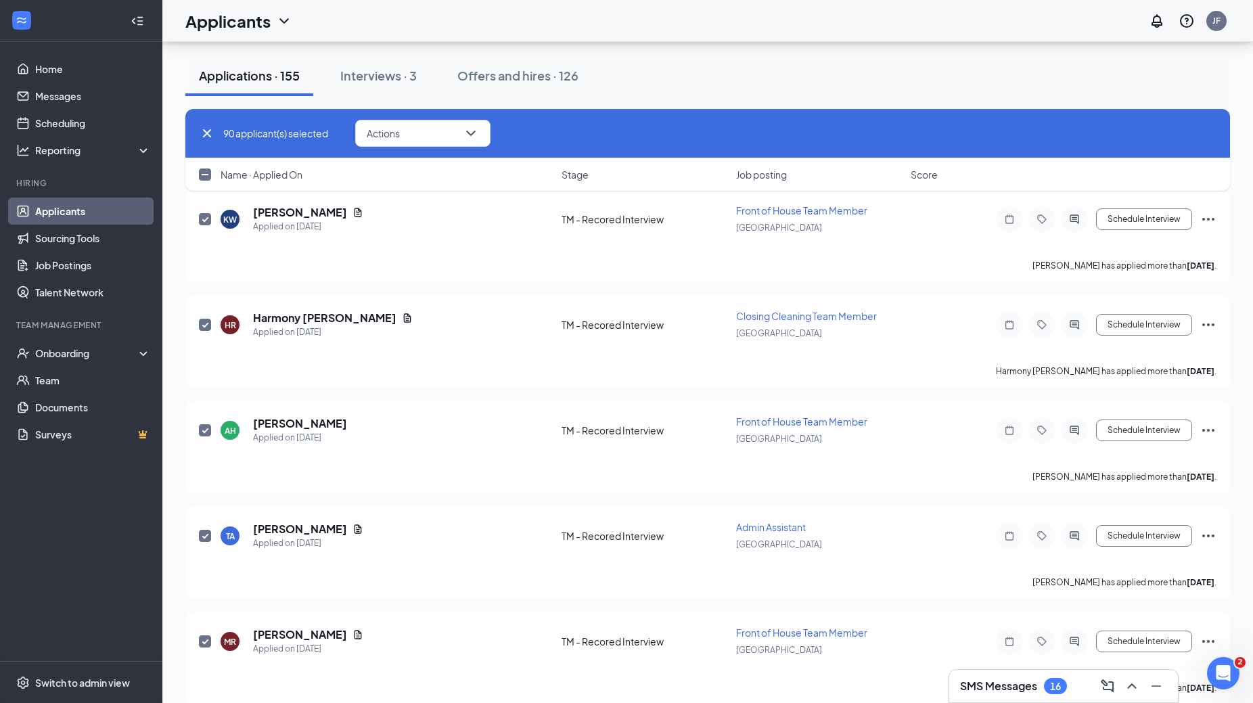
checkbox input "true"
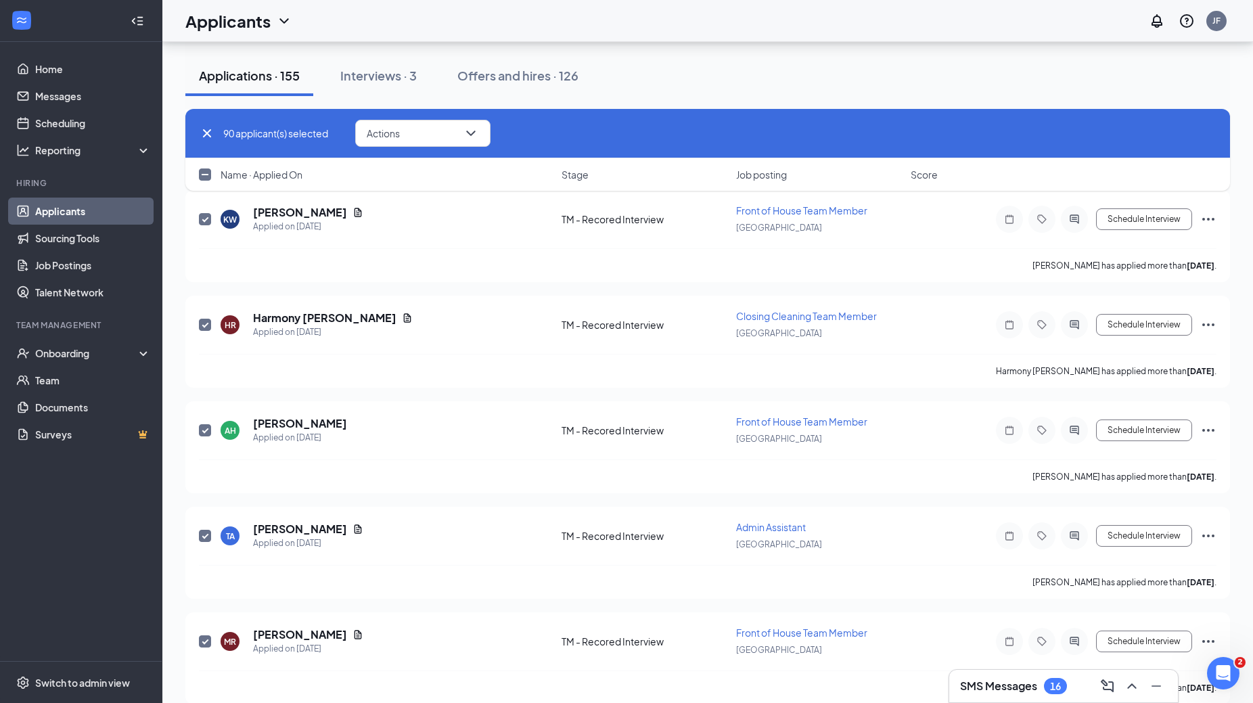
checkbox input "true"
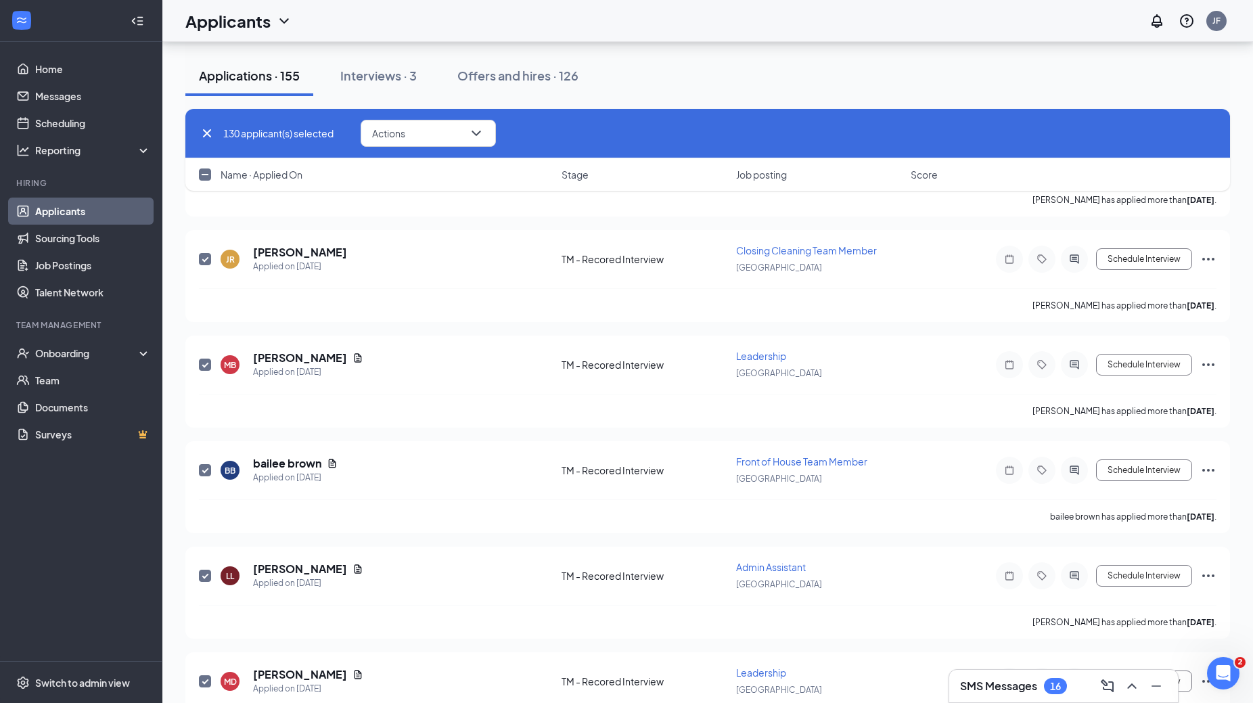
scroll to position [10041, 0]
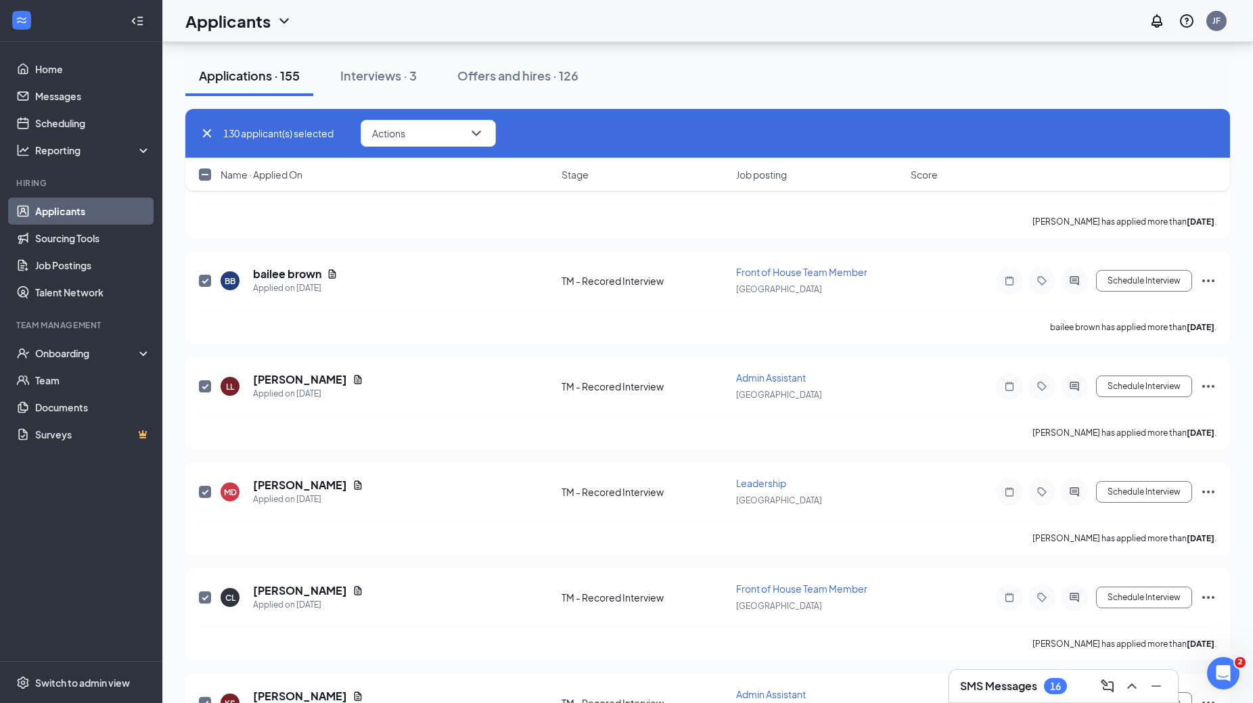
click at [209, 176] on input "checkbox" at bounding box center [205, 175] width 12 height 12
checkbox input "true"
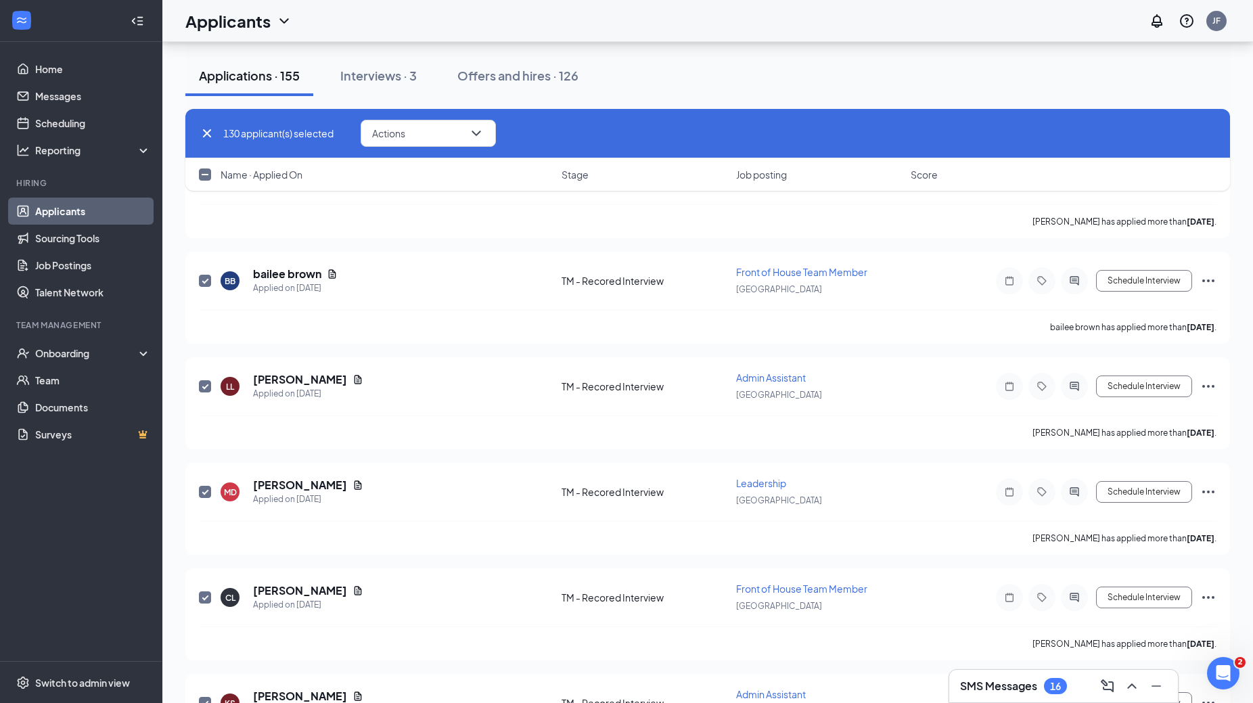
checkbox input "true"
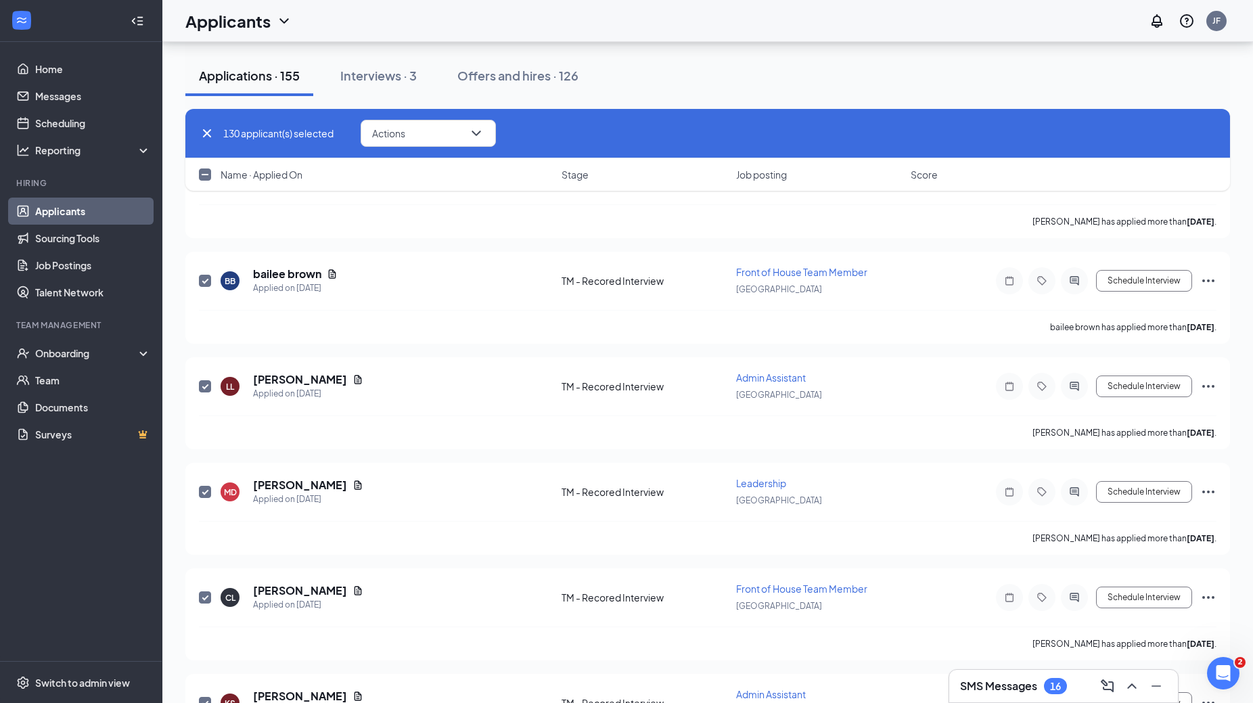
checkbox input "true"
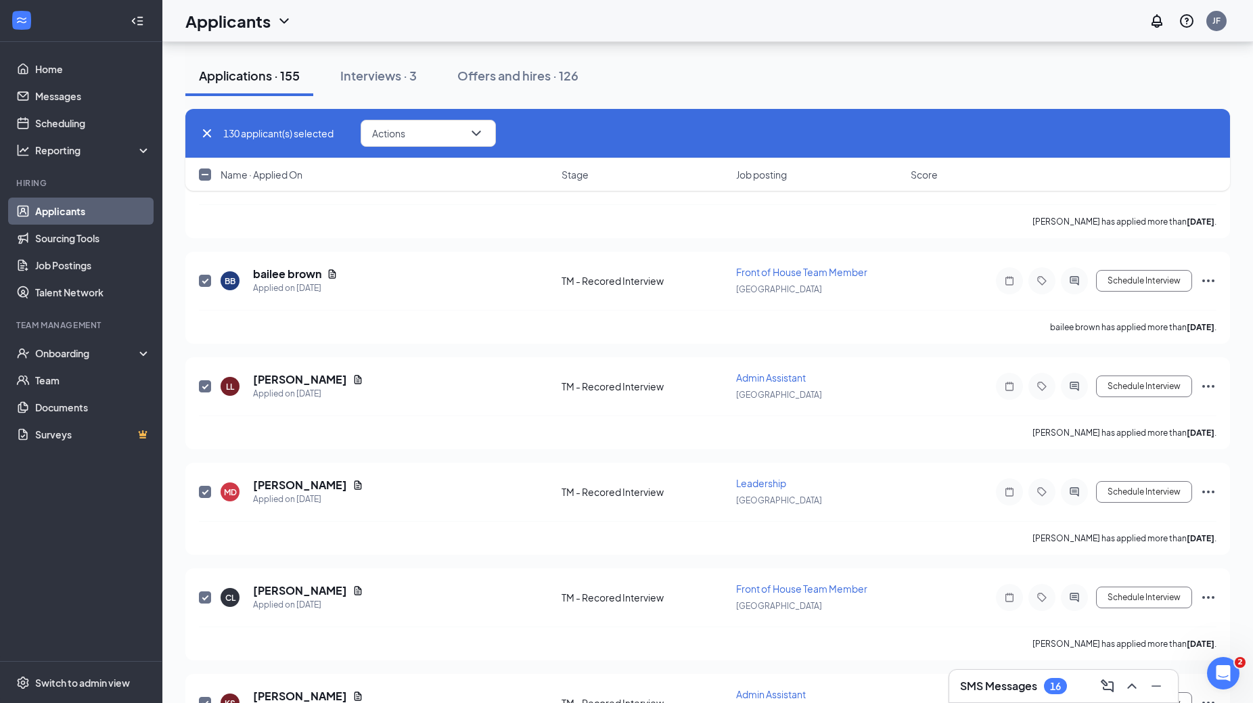
checkbox input "true"
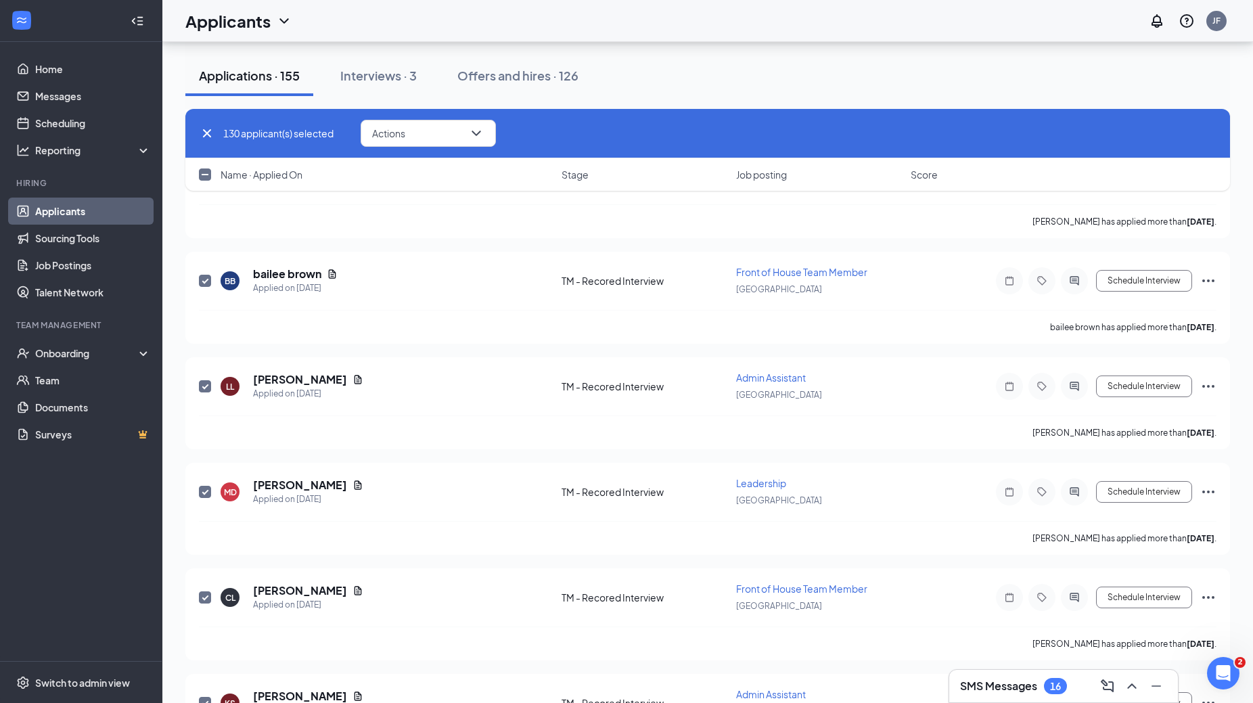
checkbox input "true"
click at [468, 137] on button "Actions" at bounding box center [428, 133] width 135 height 27
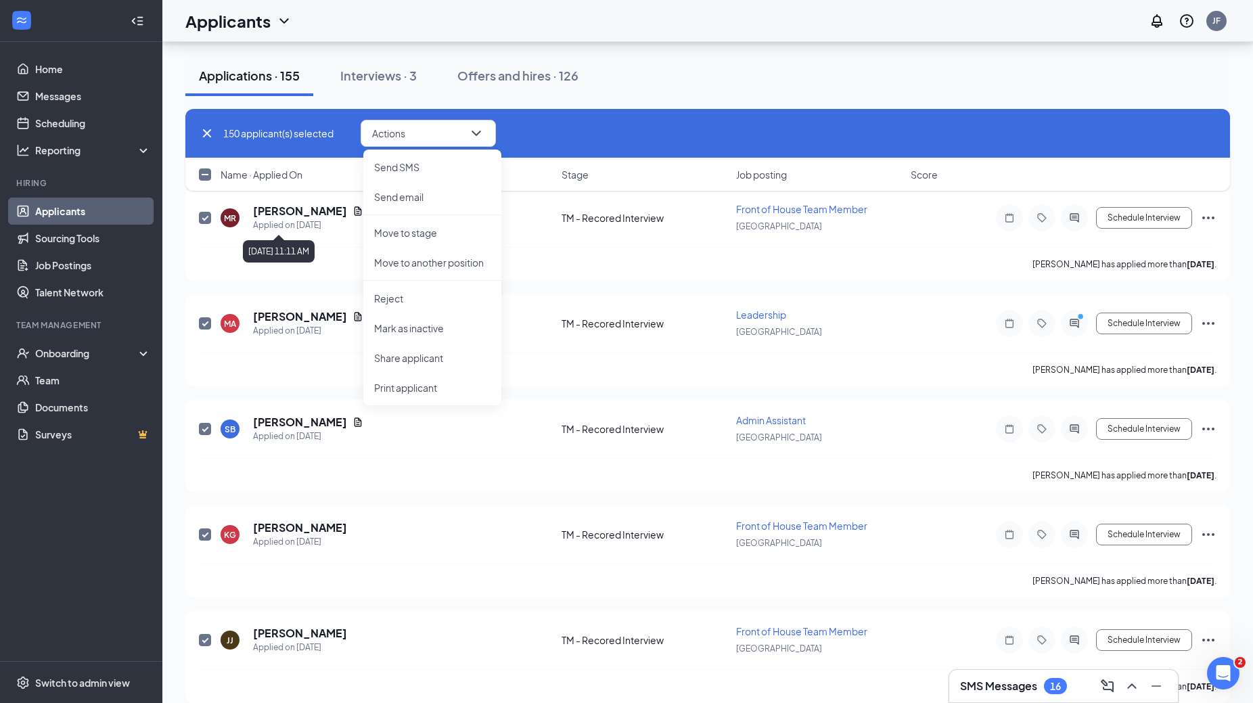
scroll to position [9258, 0]
click at [206, 175] on input "checkbox" at bounding box center [205, 175] width 12 height 12
checkbox input "true"
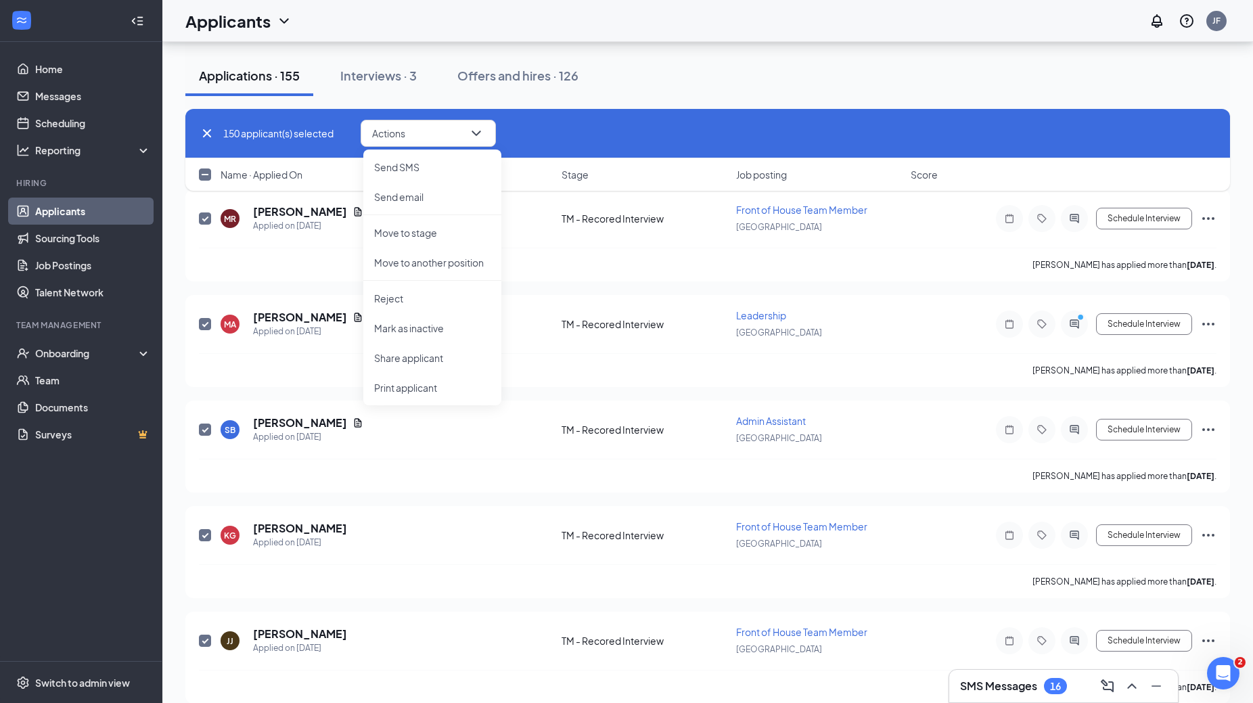
checkbox input "true"
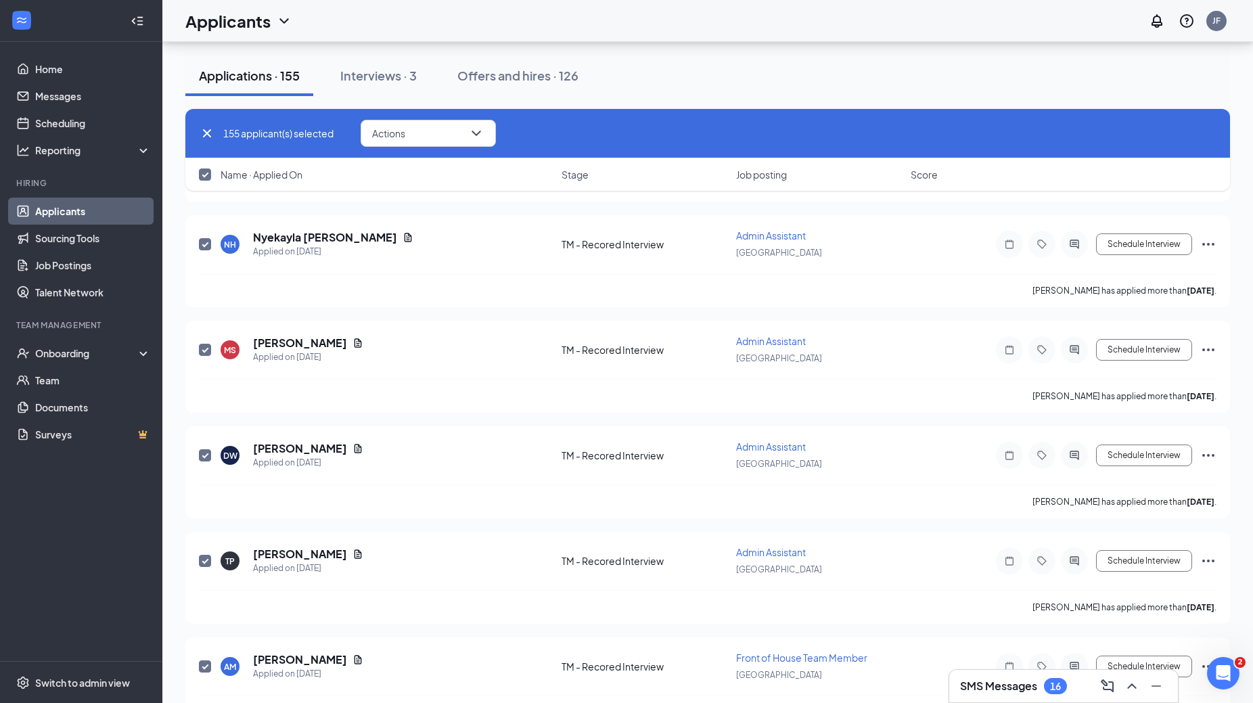
scroll to position [7756, 0]
click at [205, 175] on input "checkbox" at bounding box center [205, 175] width 12 height 12
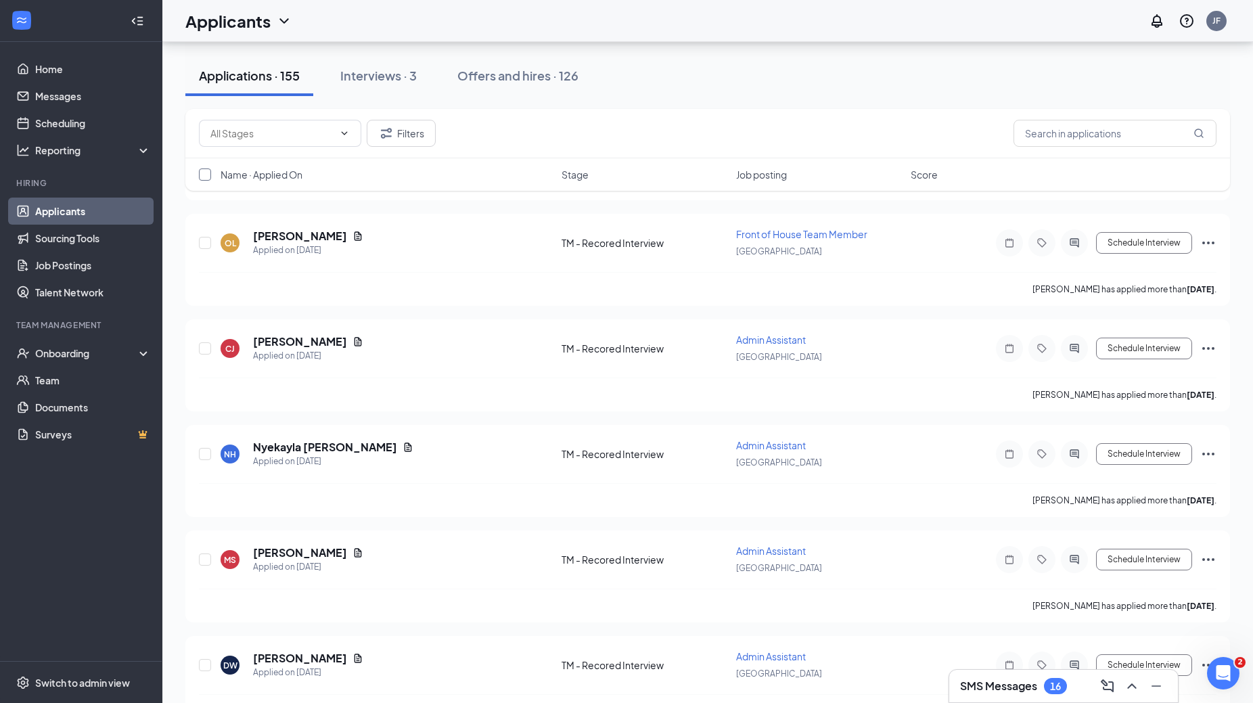
checkbox input "false"
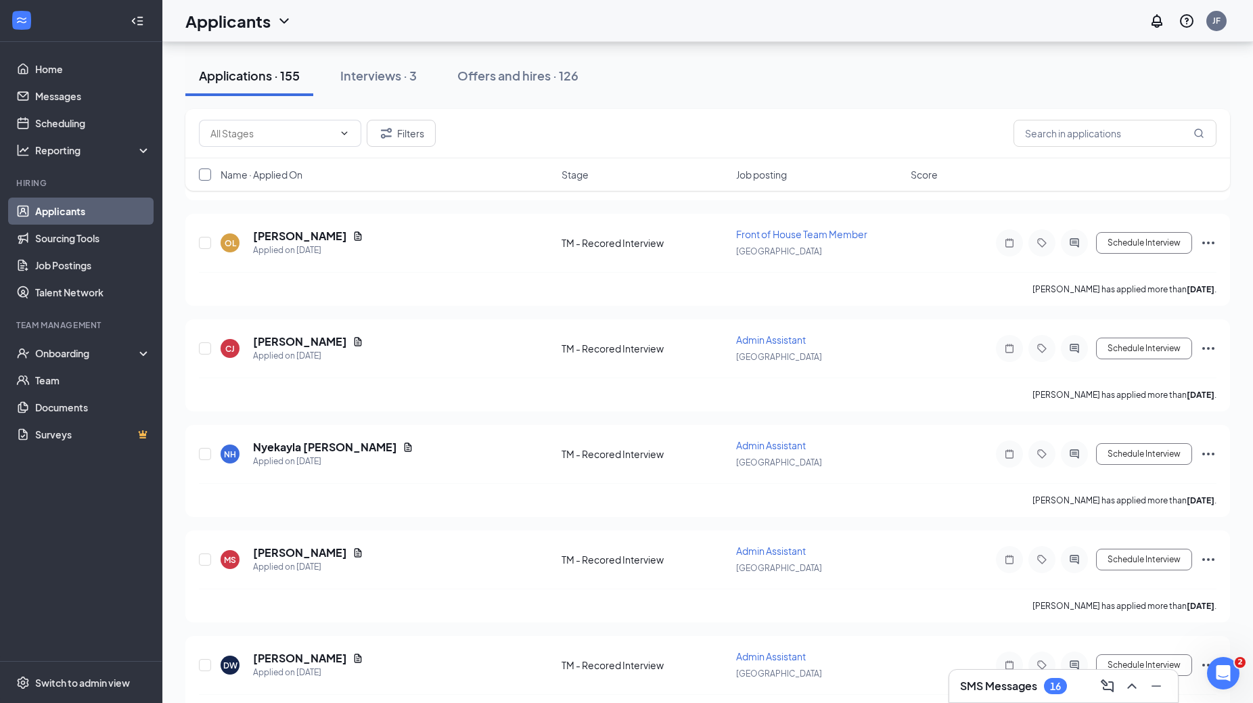
checkbox input "false"
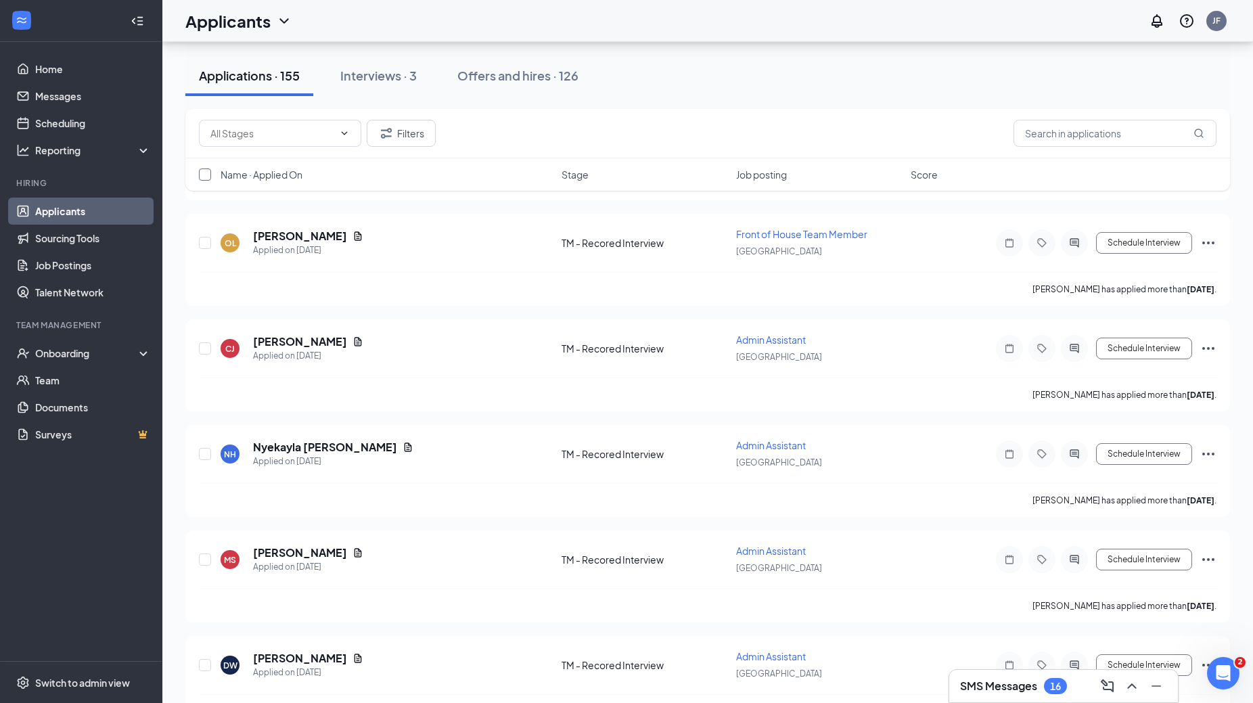
checkbox input "false"
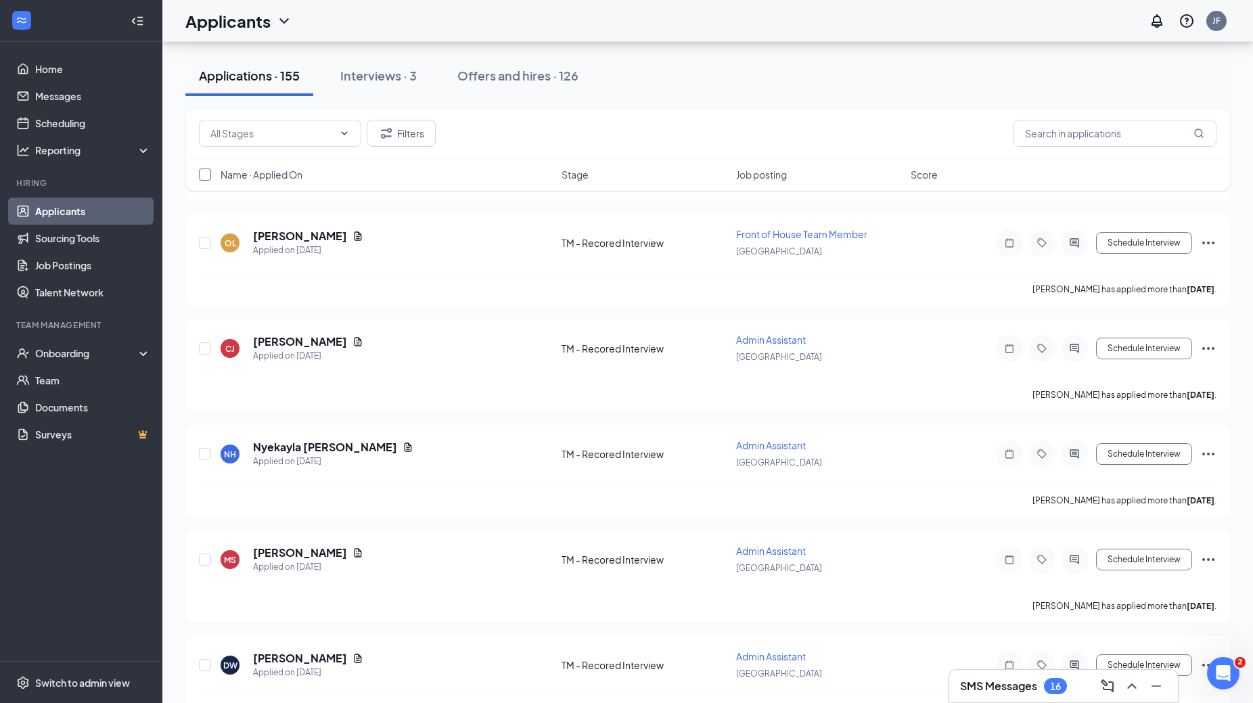
checkbox input "false"
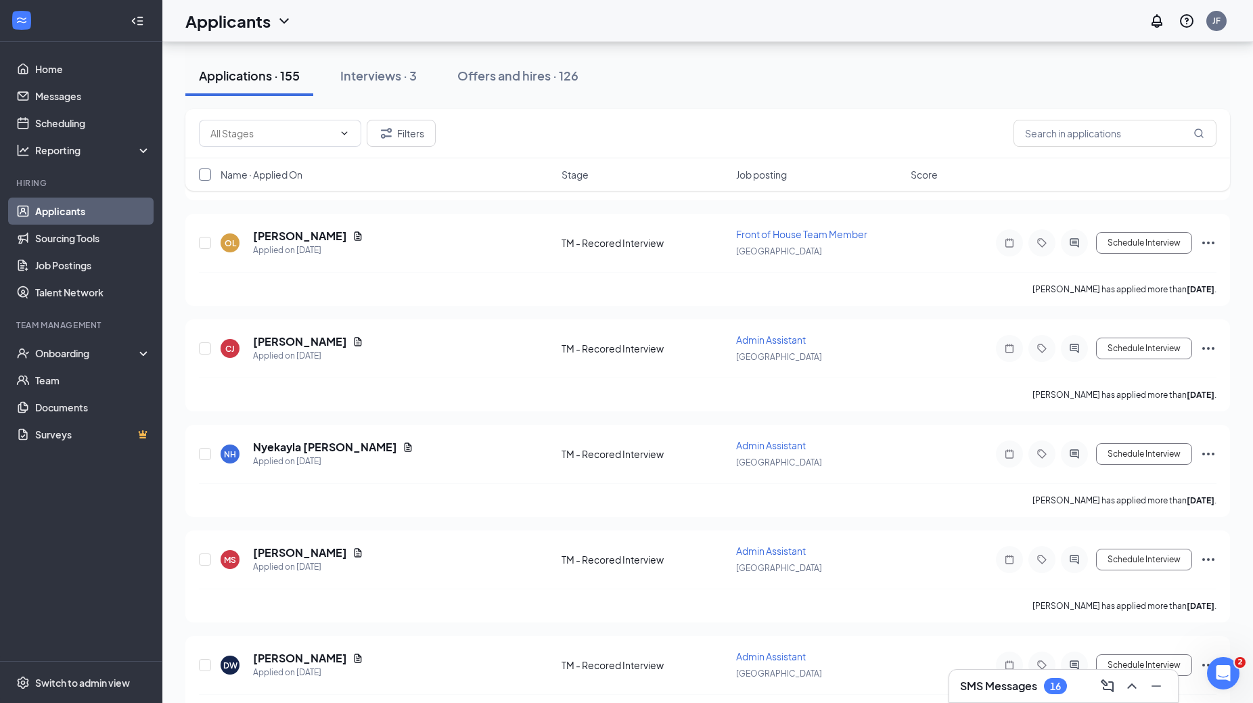
checkbox input "false"
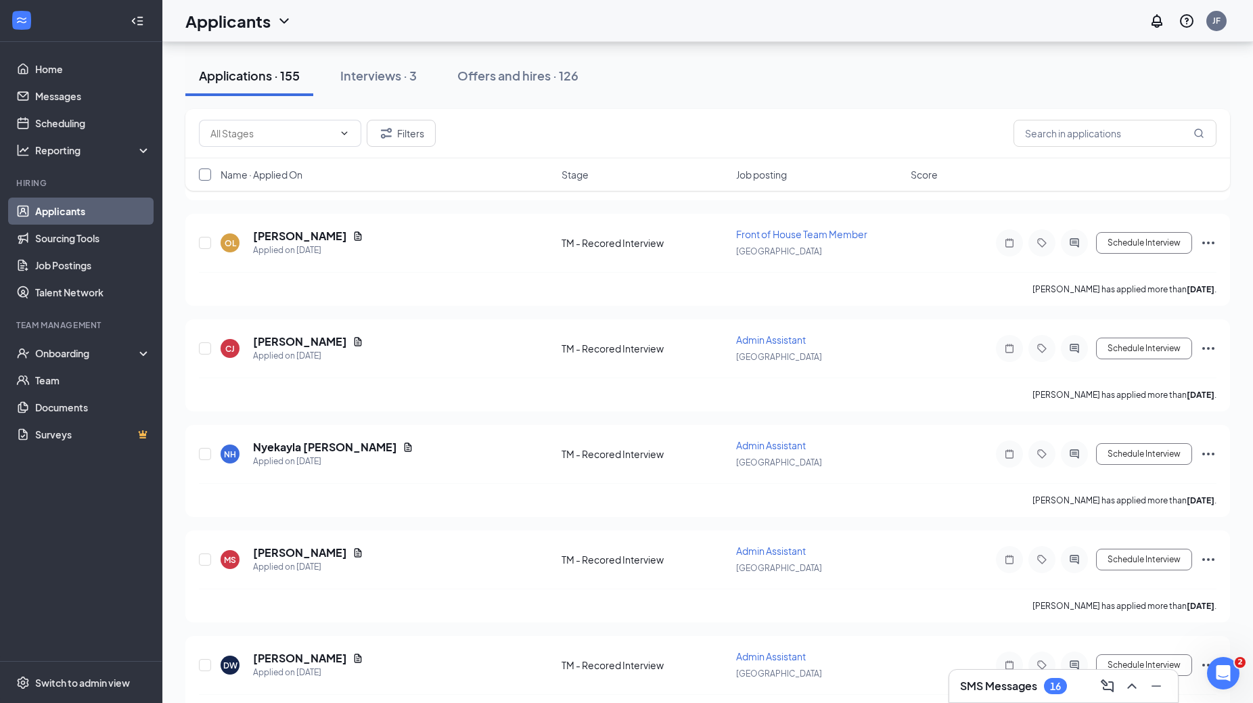
checkbox input "false"
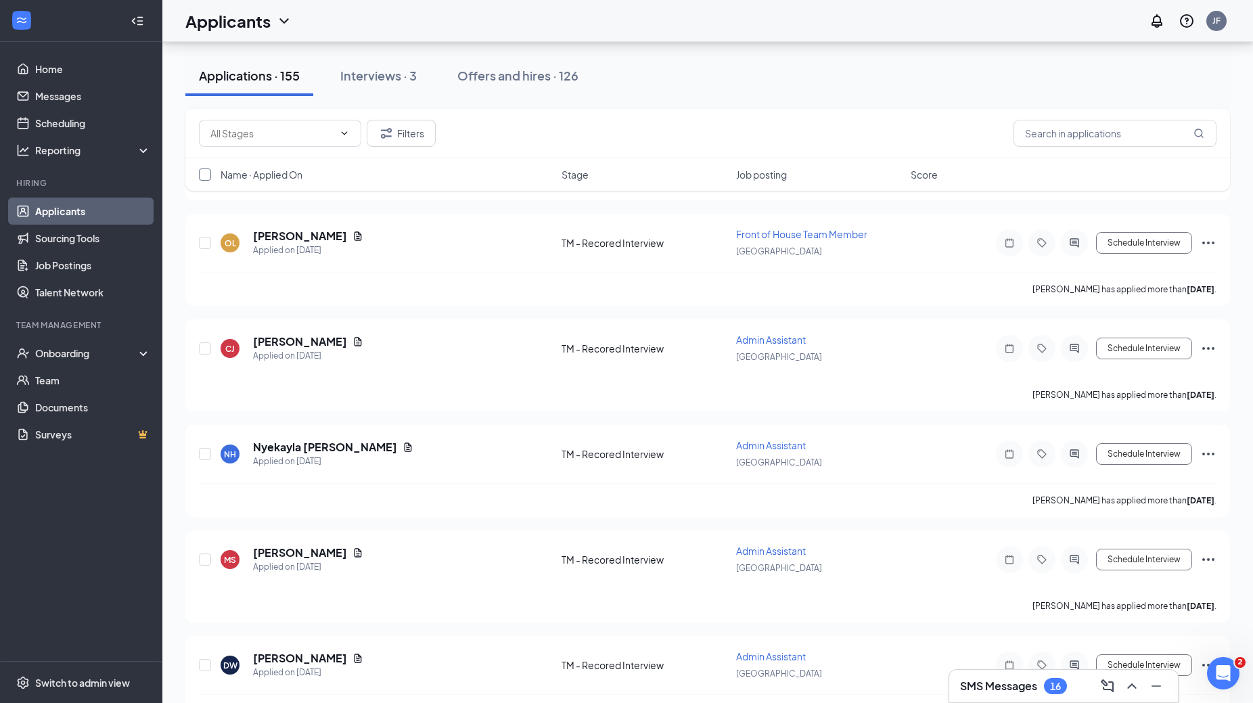
checkbox input "false"
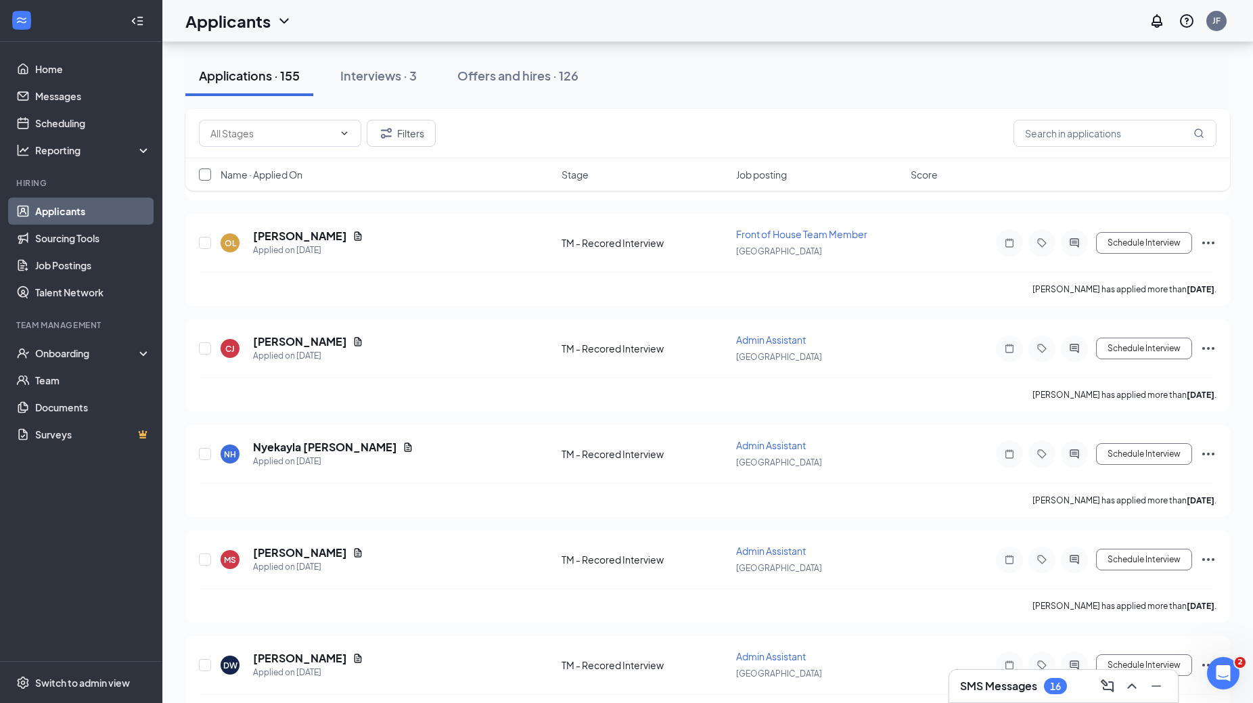
checkbox input "false"
click at [205, 175] on input "checkbox" at bounding box center [205, 175] width 12 height 12
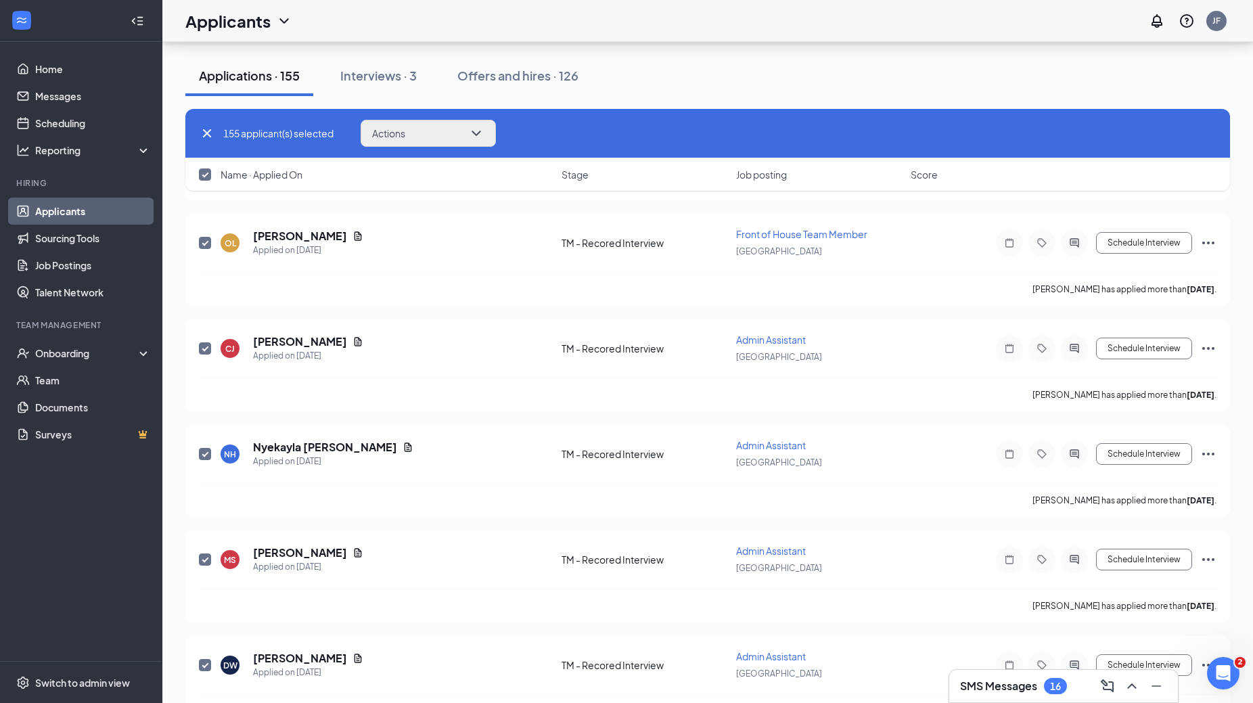
click at [399, 129] on span "Actions" at bounding box center [388, 133] width 33 height 9
click at [205, 131] on icon "Cross" at bounding box center [207, 133] width 8 height 8
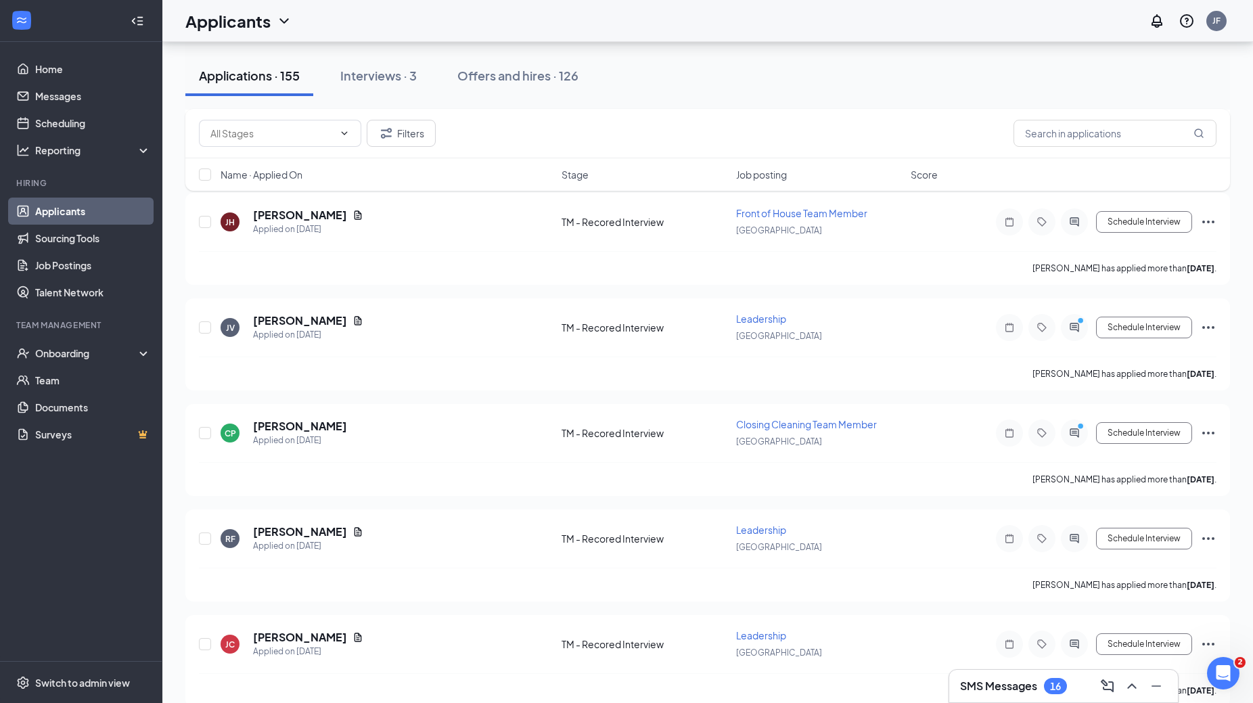
scroll to position [3208, 0]
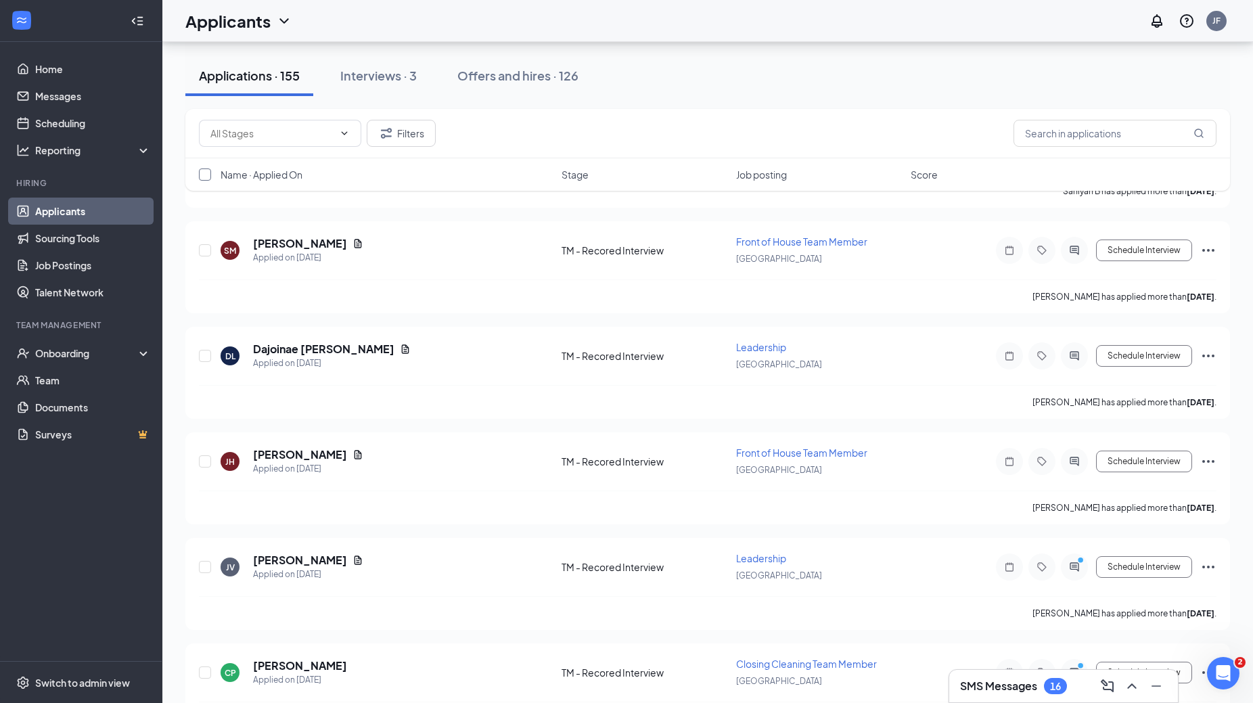
click at [204, 180] on input "checkbox" at bounding box center [205, 175] width 12 height 12
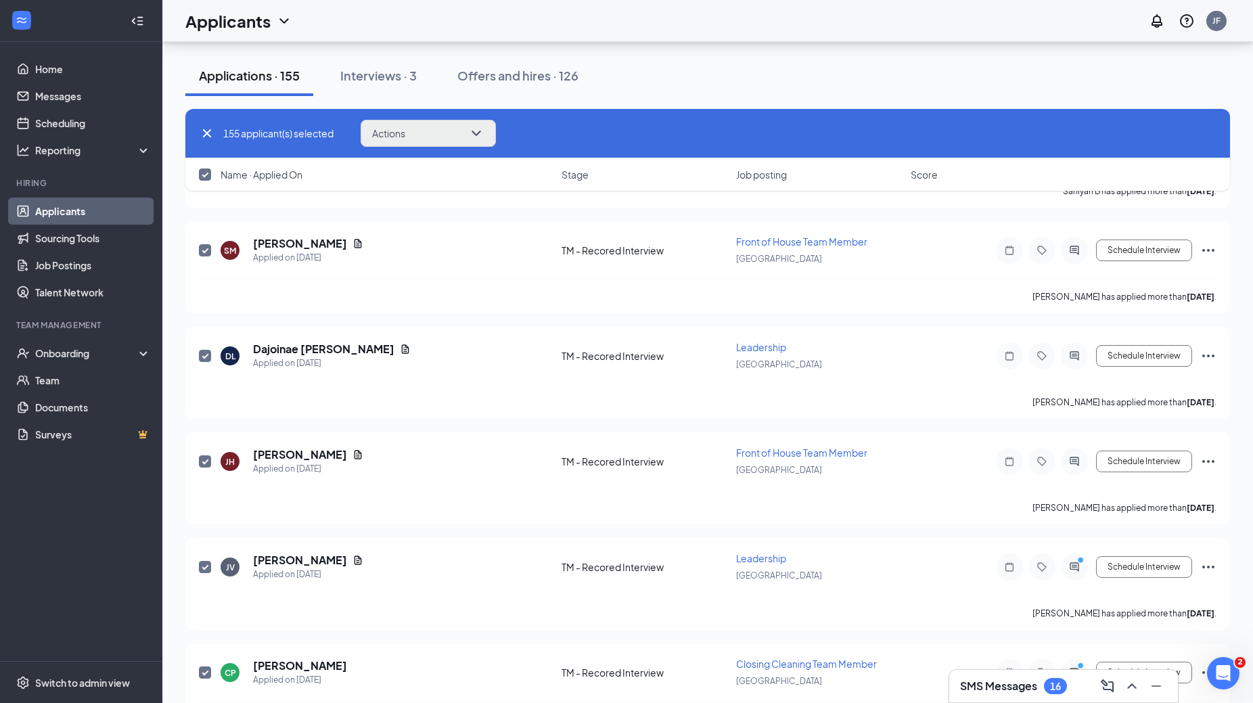
click at [458, 123] on button "Actions" at bounding box center [428, 133] width 135 height 27
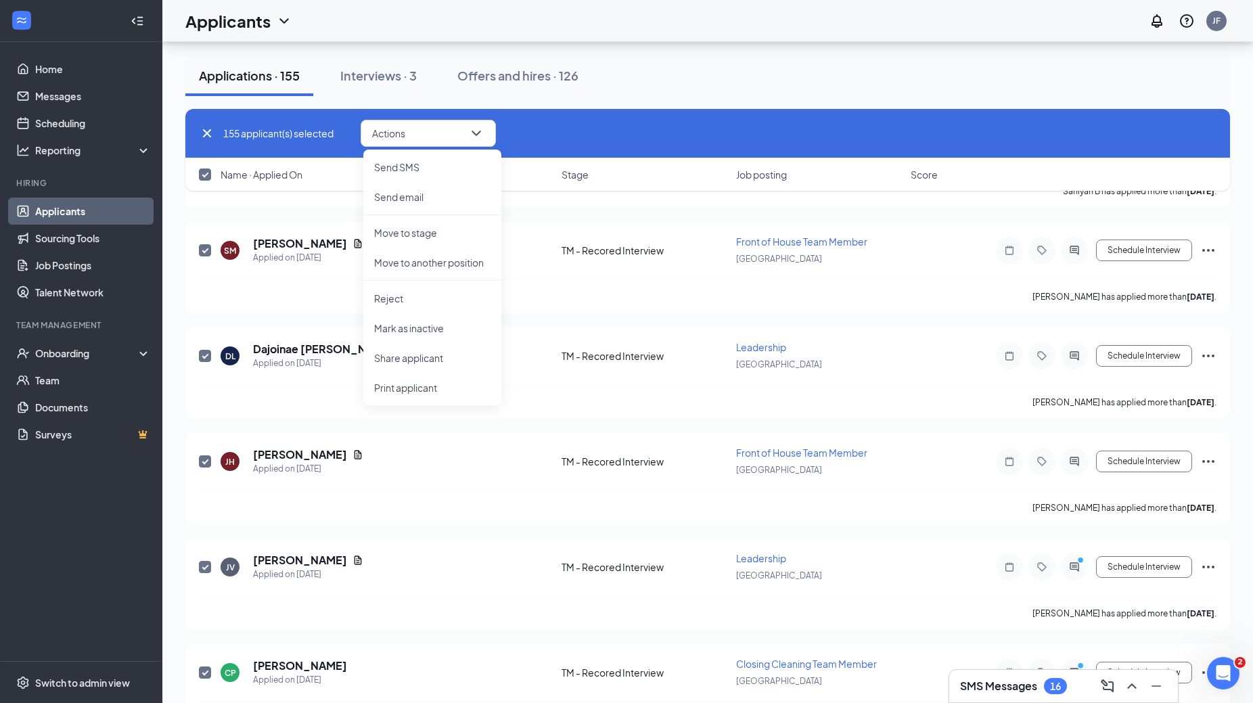
click at [564, 146] on div "155 applicant(s) selected Actions Send SMS Send email Move to stage Move to ano…" at bounding box center [708, 133] width 1018 height 27
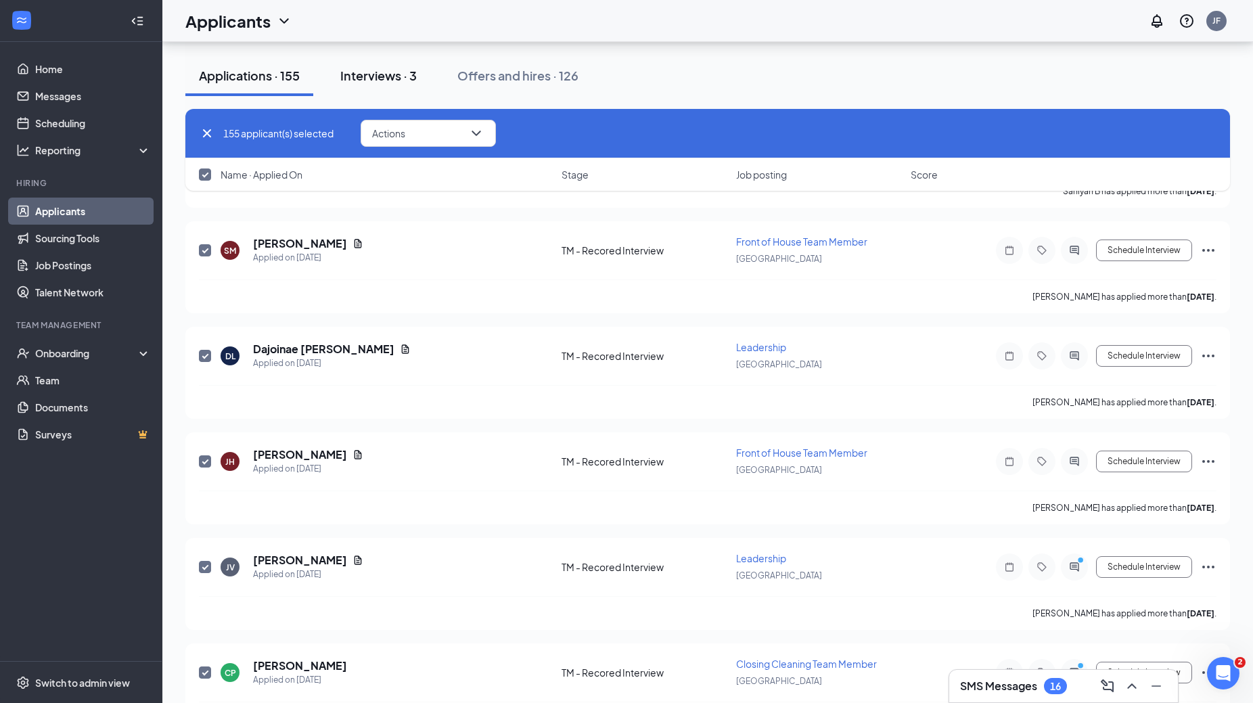
click at [382, 81] on div "Interviews · 3" at bounding box center [378, 75] width 76 height 17
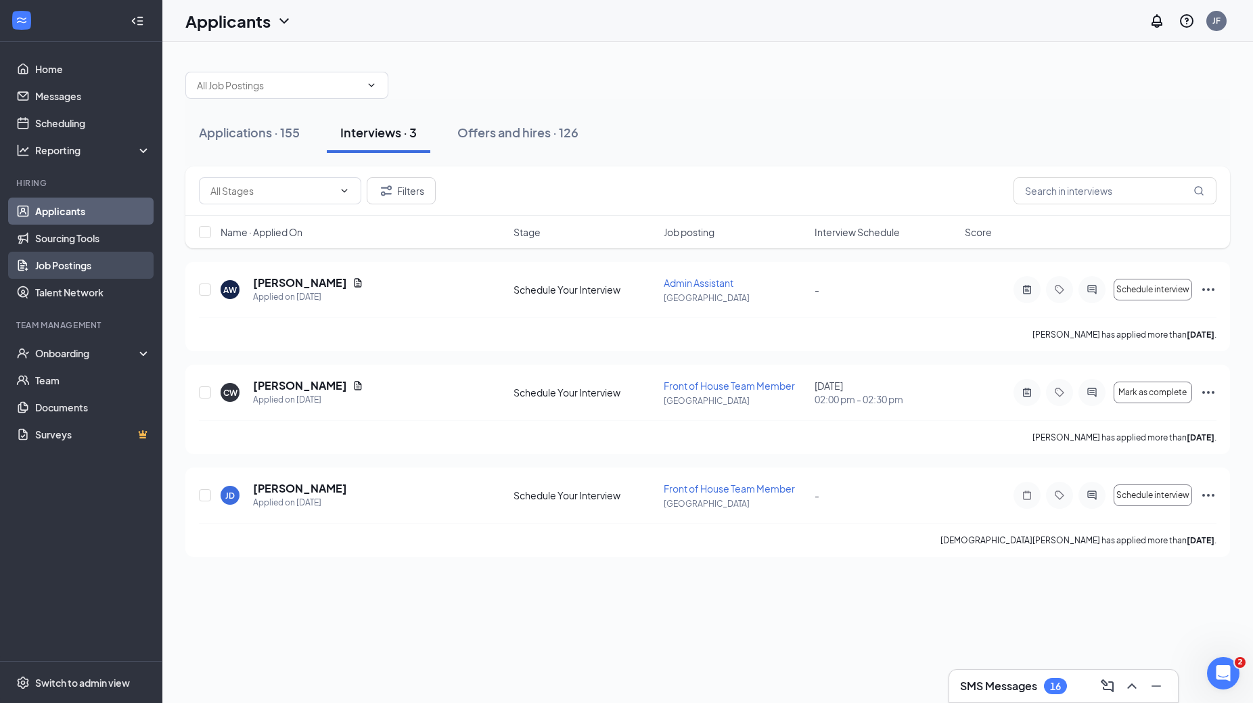
click at [77, 271] on link "Job Postings" at bounding box center [93, 265] width 116 height 27
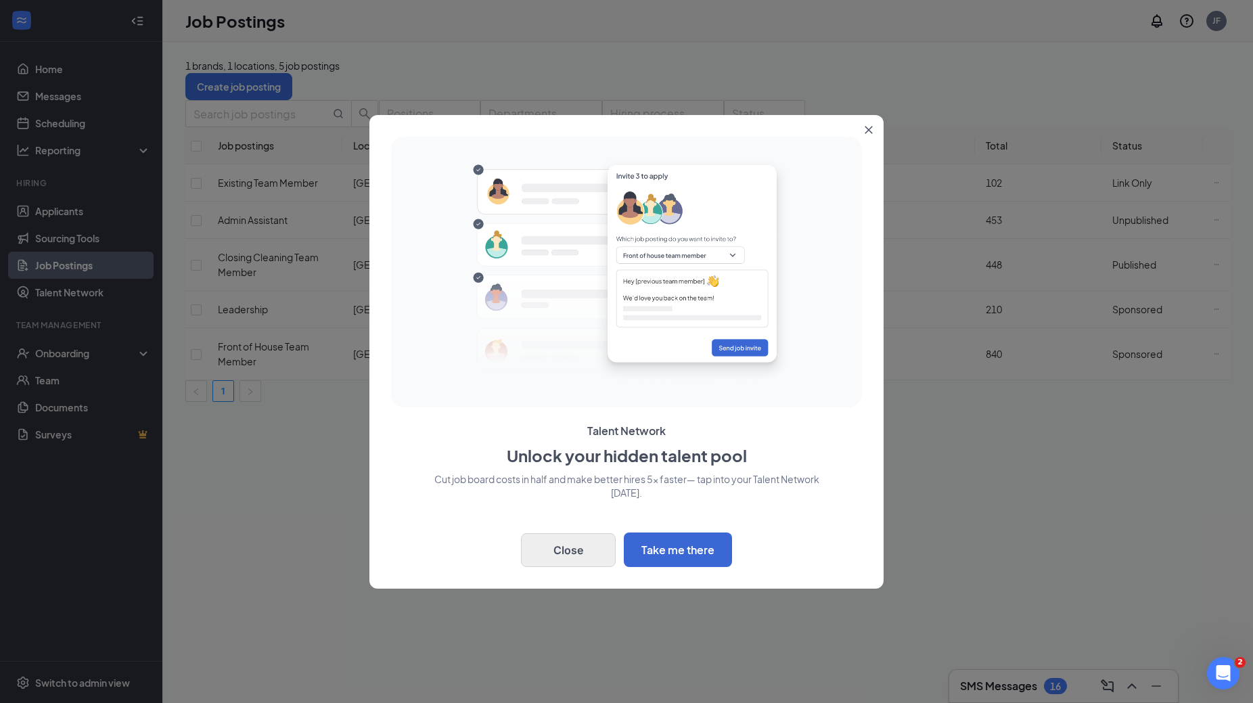
click at [595, 546] on button "Close" at bounding box center [568, 550] width 95 height 34
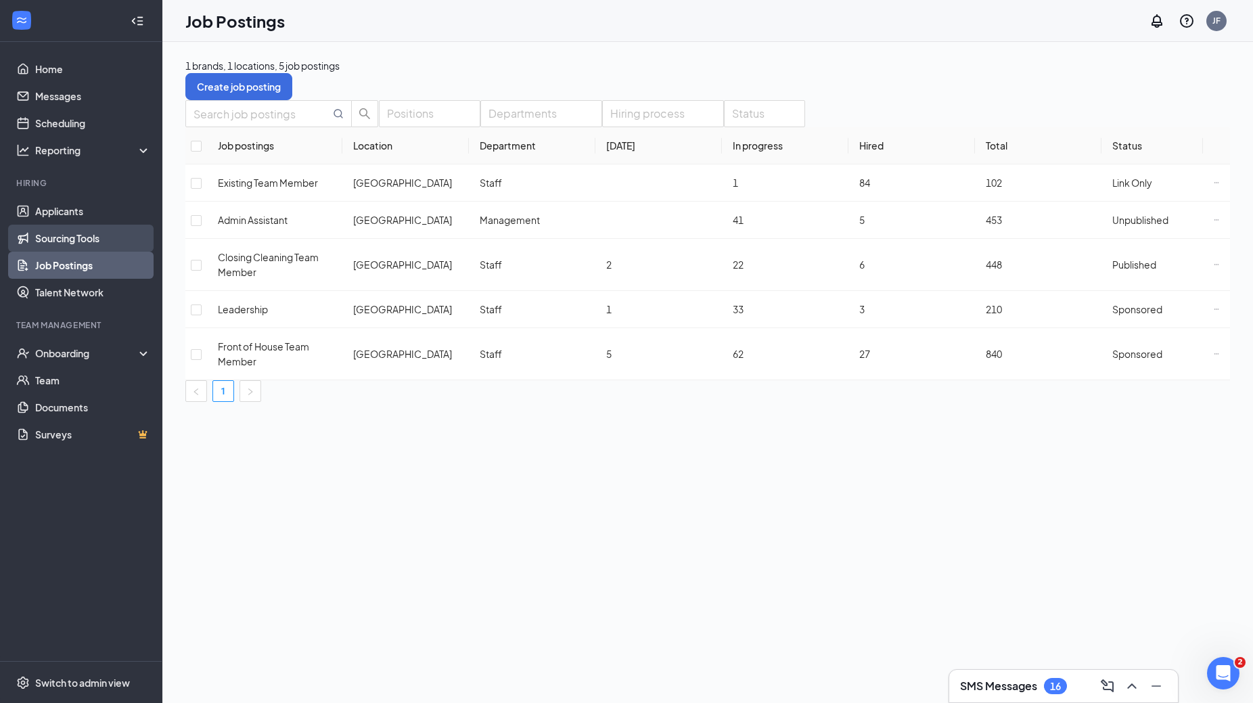
click at [85, 244] on link "Sourcing Tools" at bounding box center [93, 238] width 116 height 27
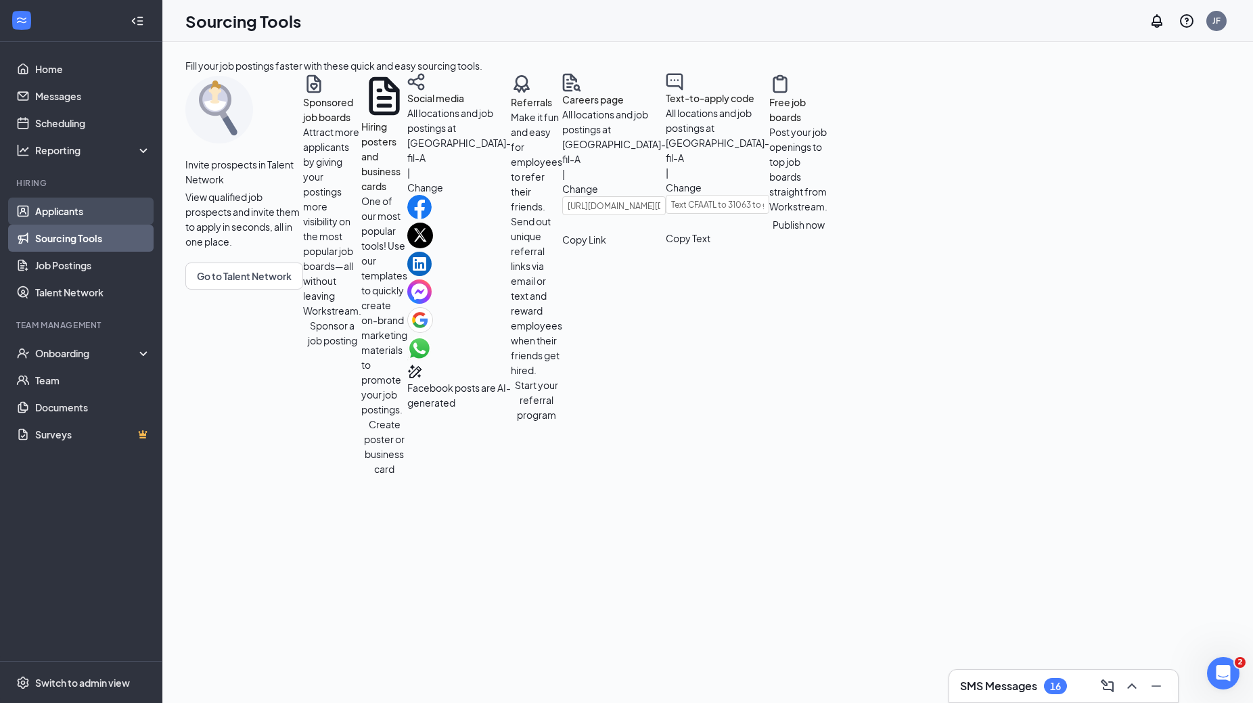
click at [60, 214] on link "Applicants" at bounding box center [93, 211] width 116 height 27
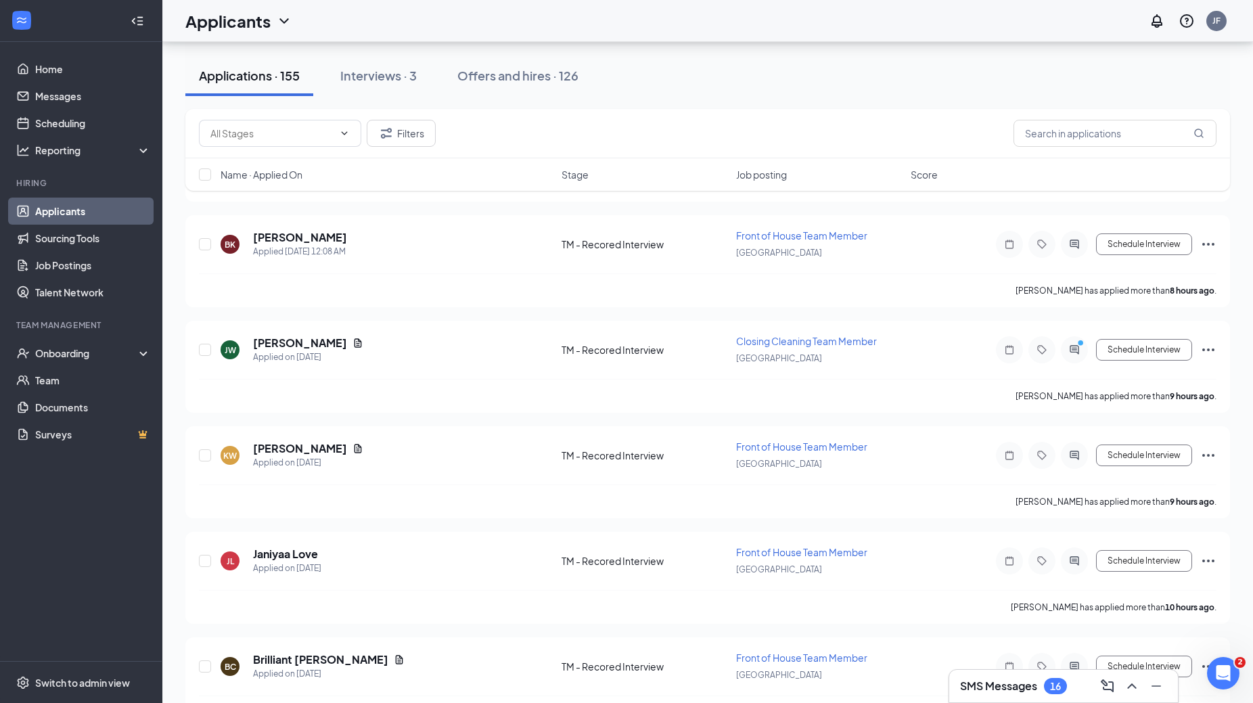
scroll to position [470, 0]
